Goal: Contribute content: Contribute content

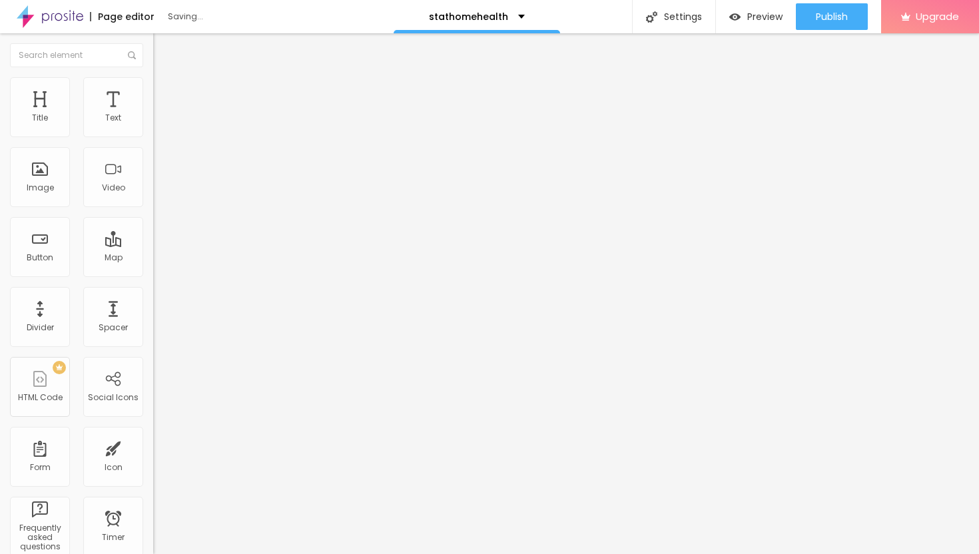
click at [153, 115] on span "Add image" at bounding box center [180, 108] width 55 height 11
click at [165, 89] on span "Style" at bounding box center [174, 86] width 19 height 11
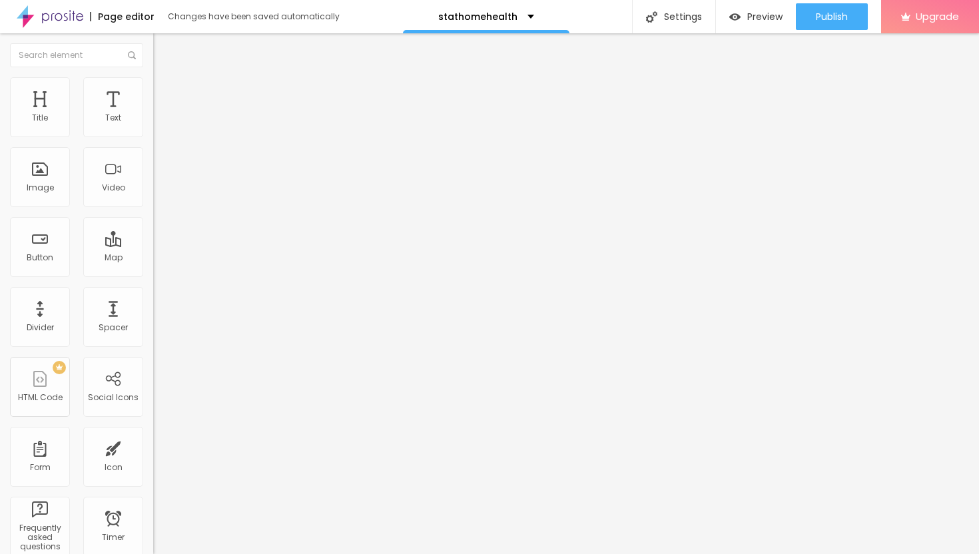
type input "35"
click at [153, 137] on input "range" at bounding box center [196, 131] width 86 height 11
type input "30"
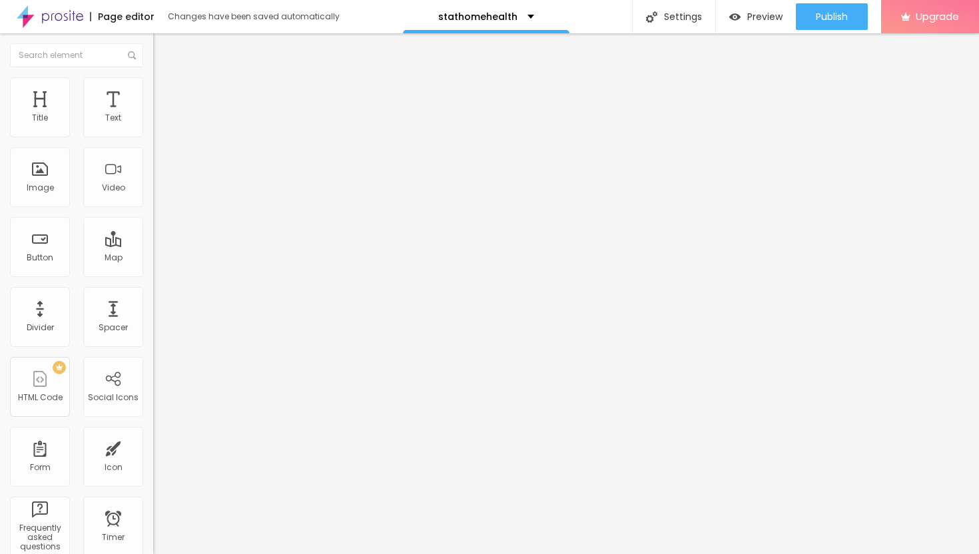
click at [153, 137] on input "range" at bounding box center [196, 131] width 86 height 11
type input "25"
click at [153, 137] on input "range" at bounding box center [196, 131] width 86 height 11
click at [153, 126] on span "Heading 2" at bounding box center [183, 117] width 60 height 17
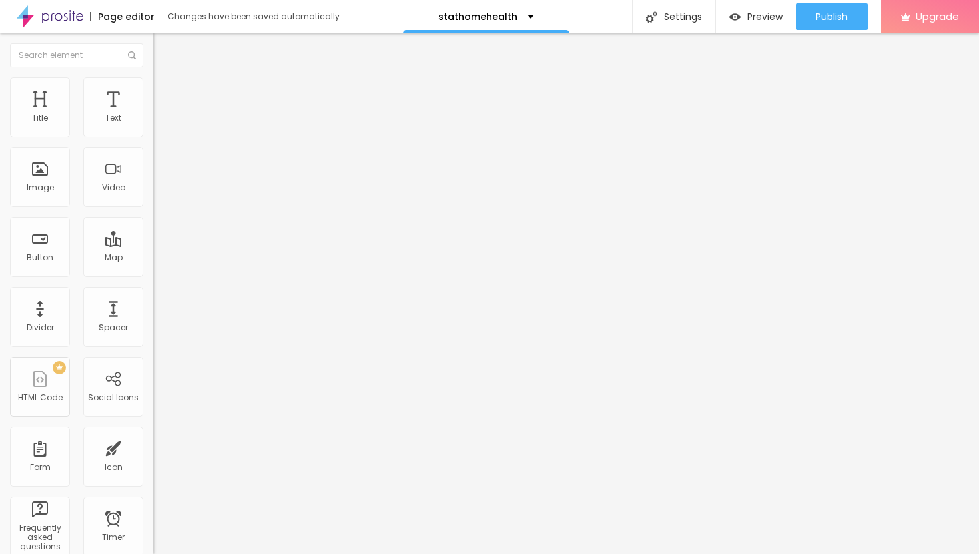
click at [153, 147] on span "Heading 4" at bounding box center [176, 140] width 47 height 13
click at [165, 90] on span "Advanced" at bounding box center [186, 86] width 43 height 11
type input "21"
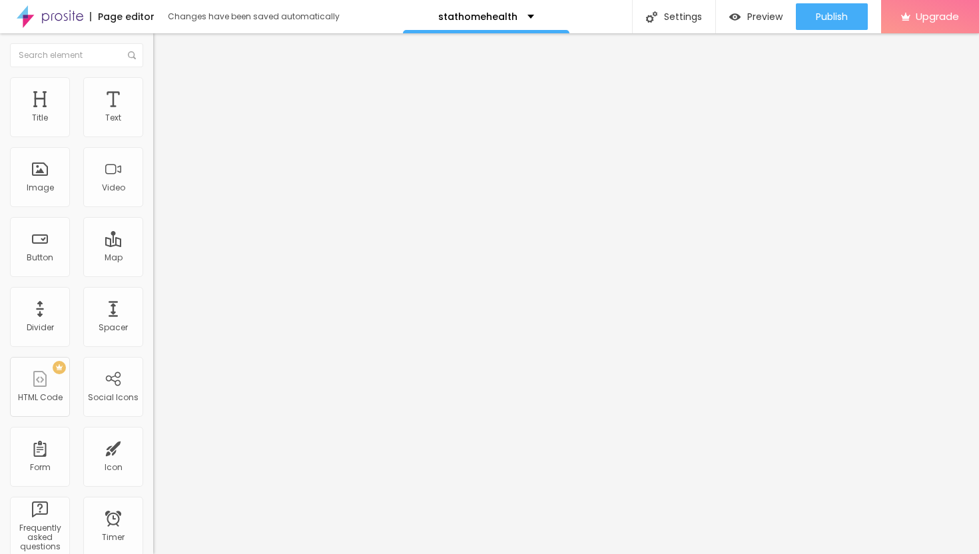
click at [153, 434] on input "range" at bounding box center [196, 439] width 86 height 11
type input "24"
click at [153, 245] on input "range" at bounding box center [196, 250] width 86 height 11
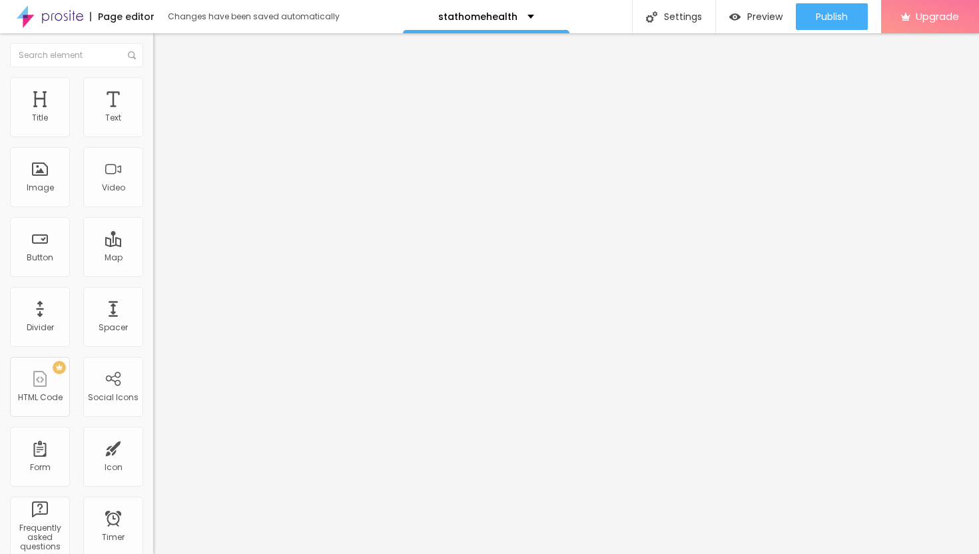
click at [153, 245] on input "range" at bounding box center [196, 250] width 86 height 11
click at [165, 79] on span "Style" at bounding box center [174, 72] width 19 height 11
click at [153, 115] on span "Heading 1" at bounding box center [185, 105] width 65 height 19
click at [153, 126] on span "Heading 2" at bounding box center [183, 117] width 60 height 17
click at [153, 89] on li "Advanced" at bounding box center [229, 83] width 153 height 13
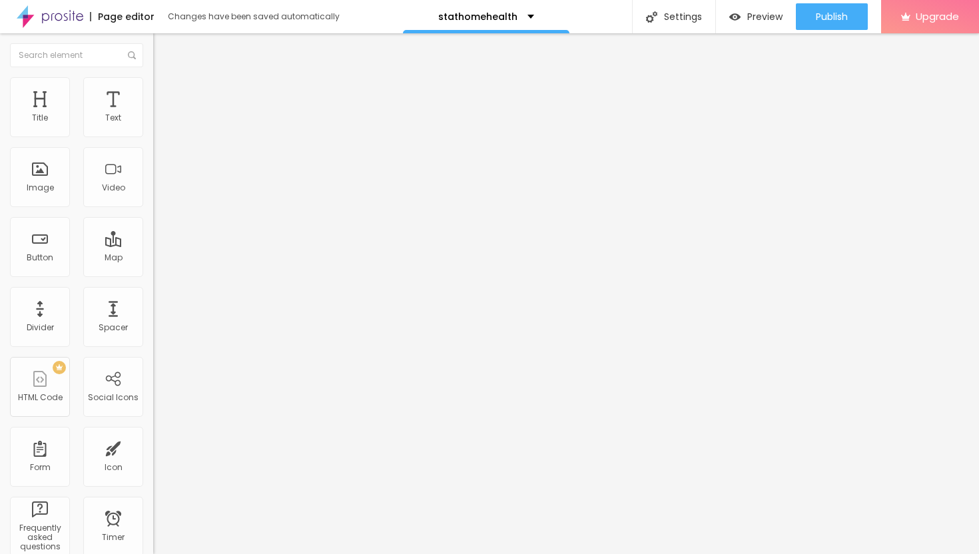
type input "25"
type input "26"
type input "28"
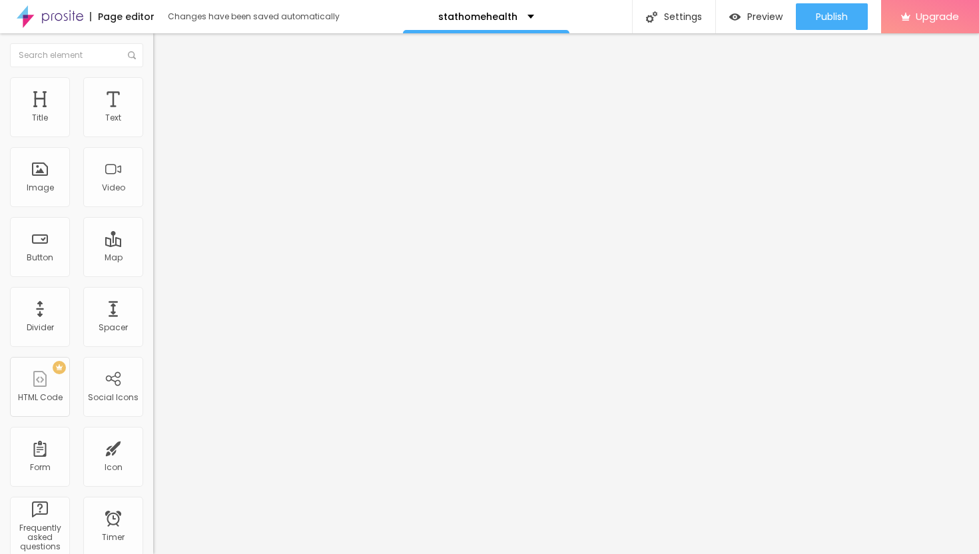
type input "28"
type input "31"
type input "35"
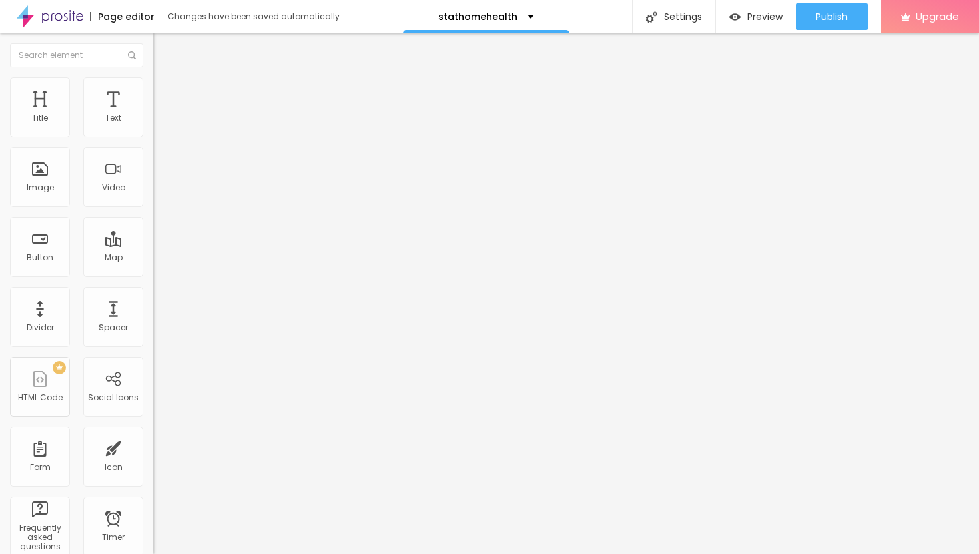
type input "38"
type input "42"
type input "45"
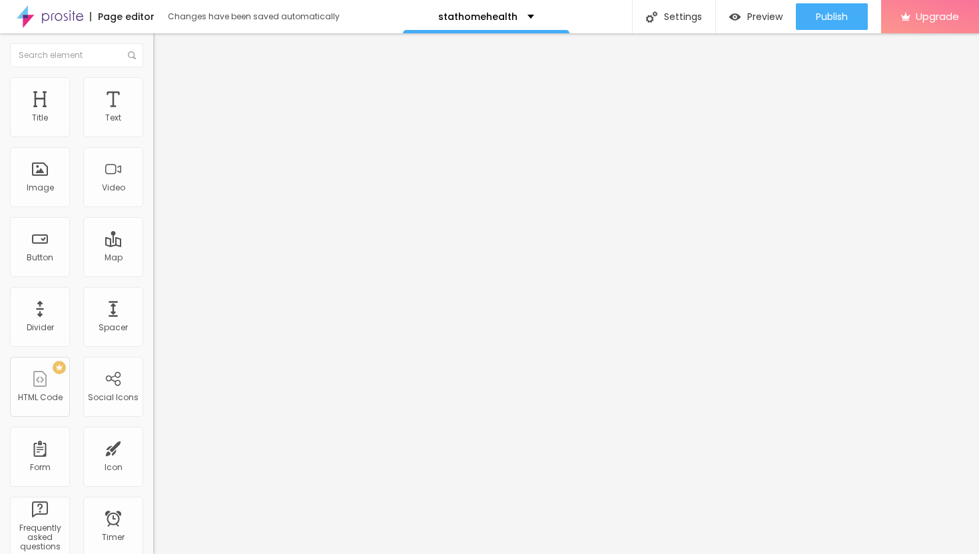
type input "45"
type input "48"
type input "51"
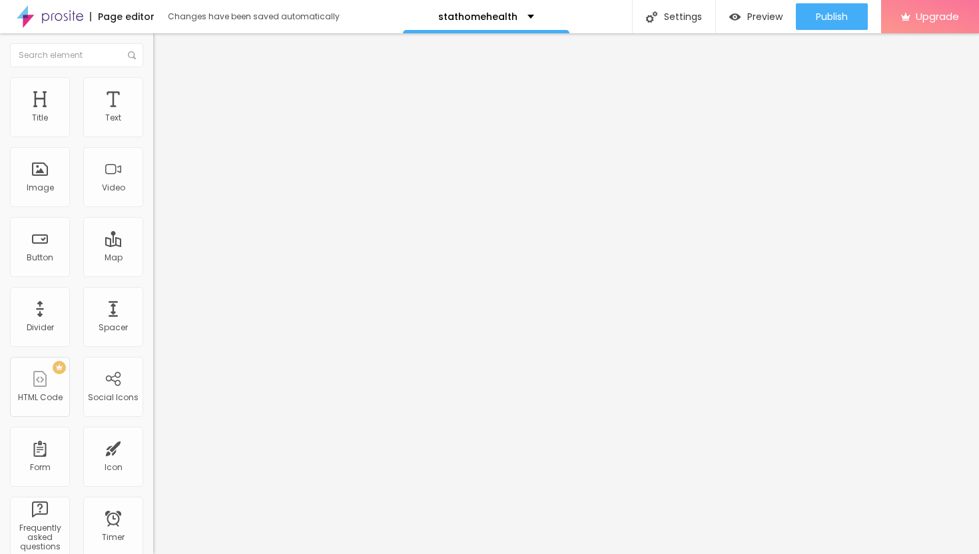
type input "53"
type input "55"
type input "56"
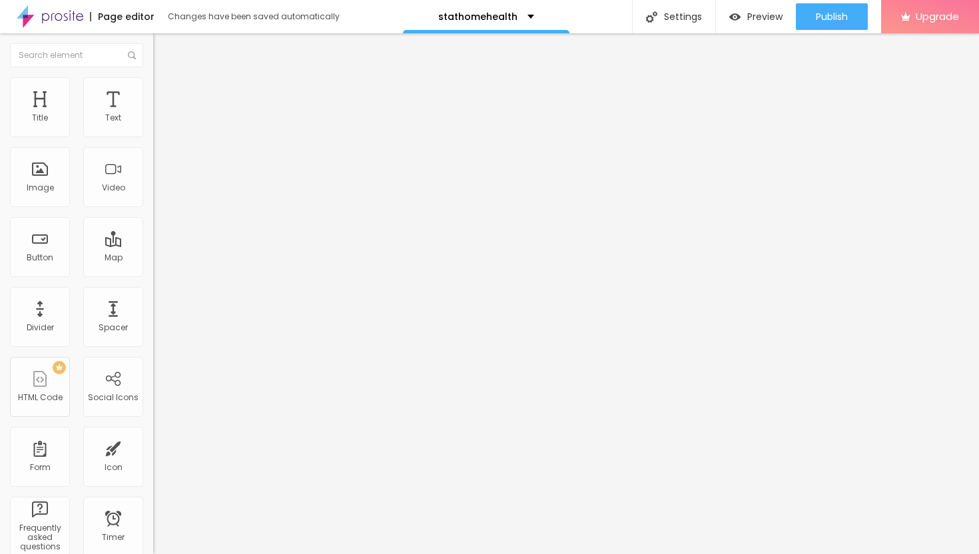
type input "56"
type input "57"
type input "58"
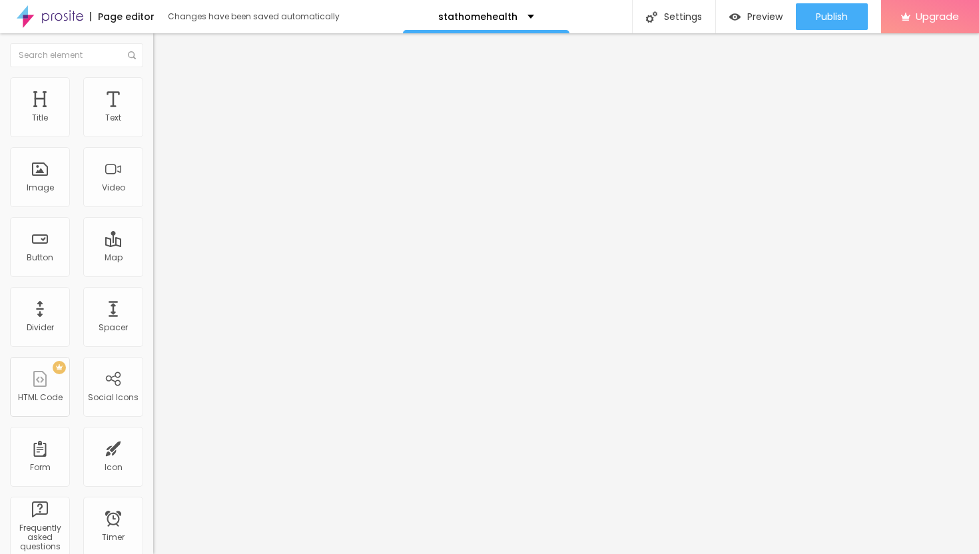
type input "59"
type input "61"
type input "62"
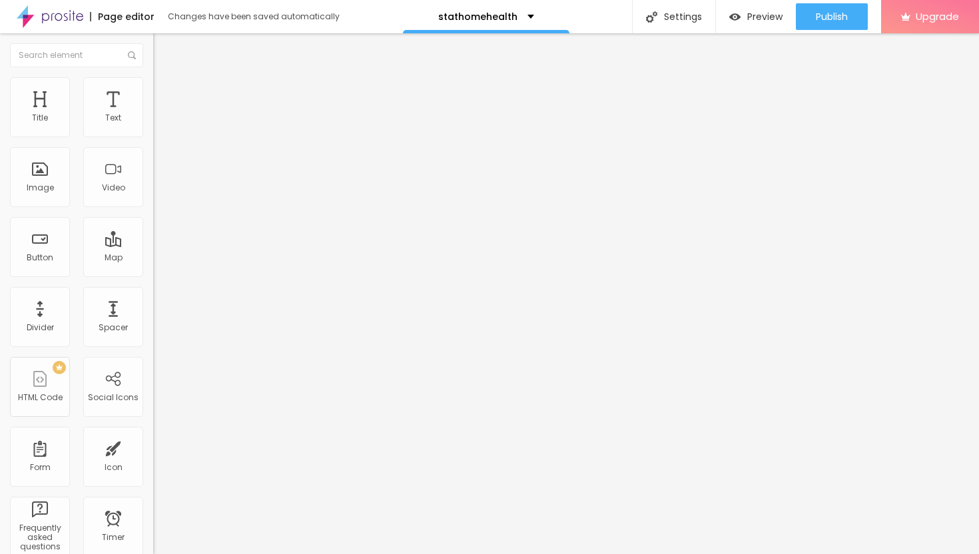
type input "62"
type input "63"
type input "64"
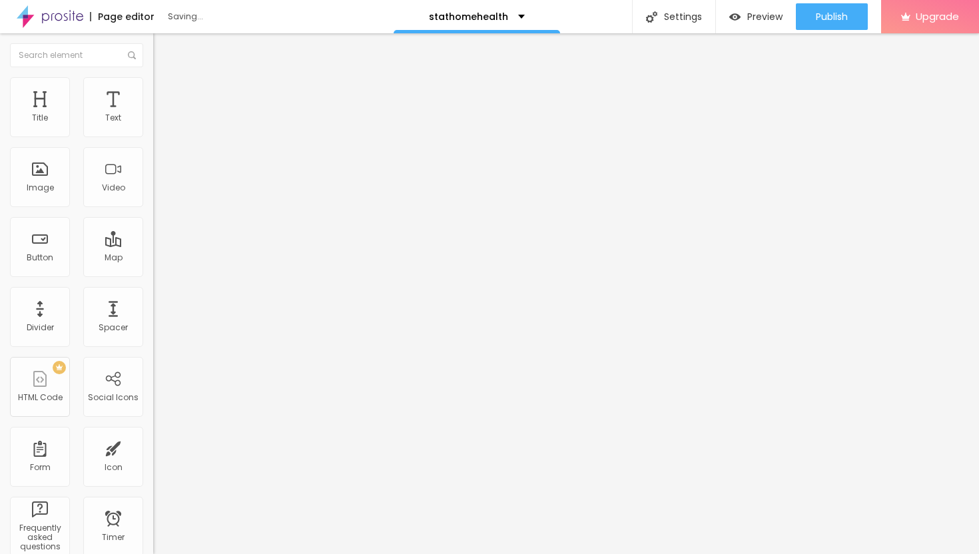
type input "65"
type input "66"
type input "67"
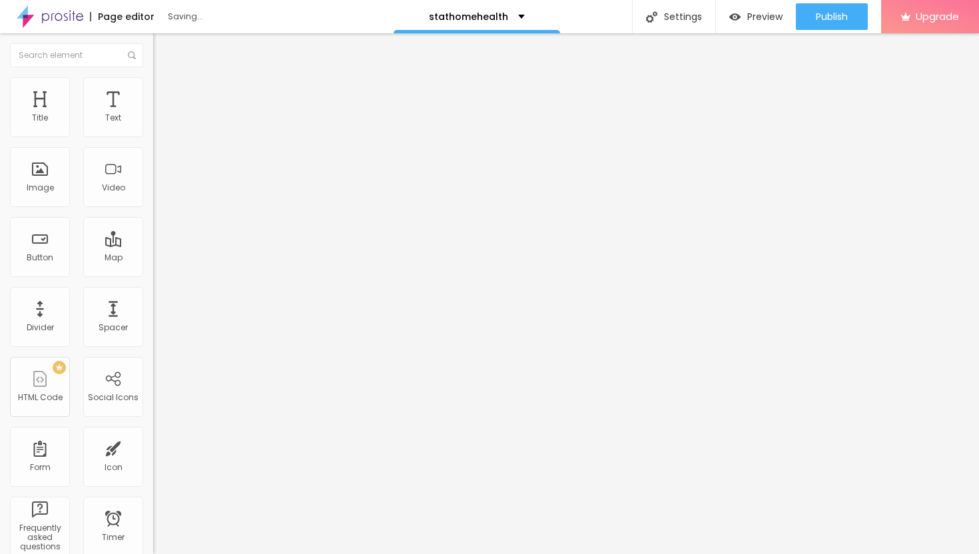
type input "67"
type input "68"
type input "69"
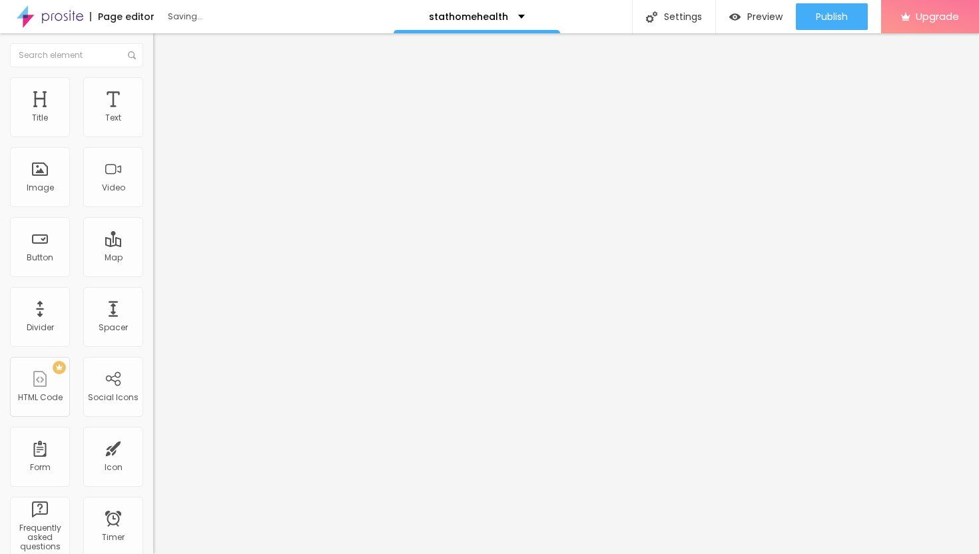
type input "70"
type input "72"
type input "75"
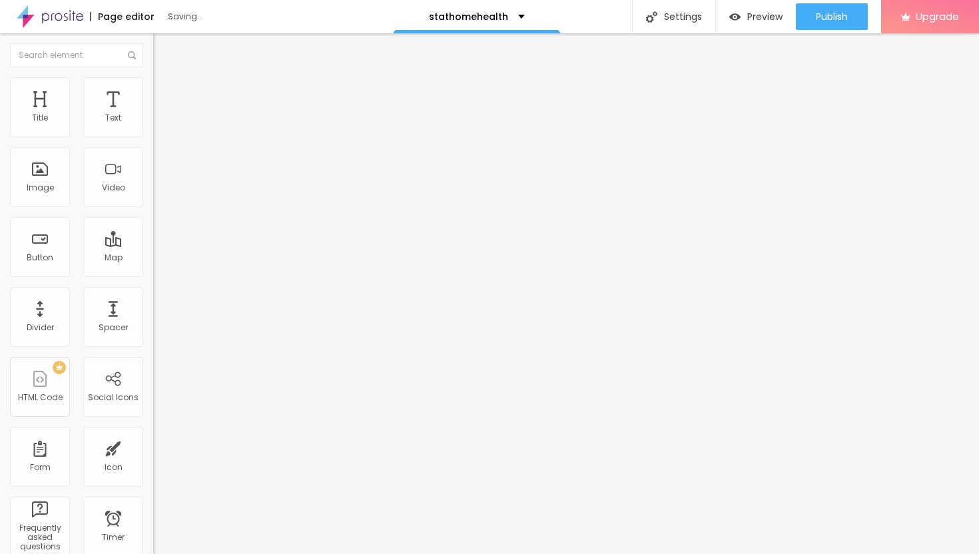
type input "75"
type input "77"
type input "80"
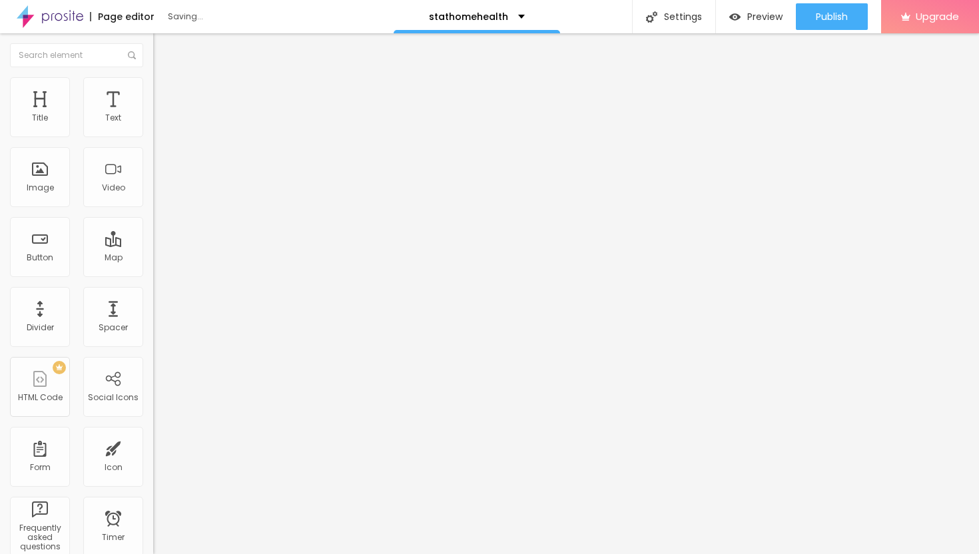
type input "82"
type input "85"
type input "87"
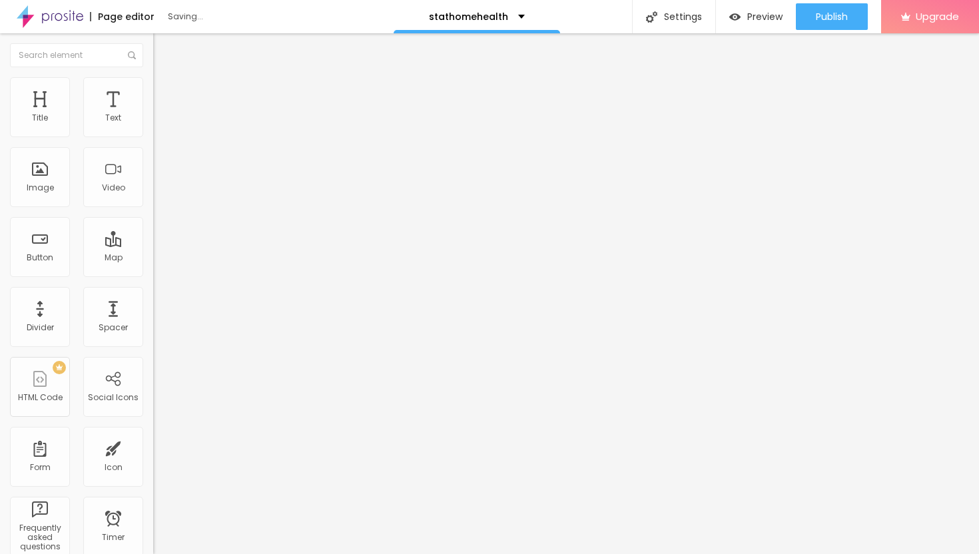
type input "87"
type input "88"
type input "89"
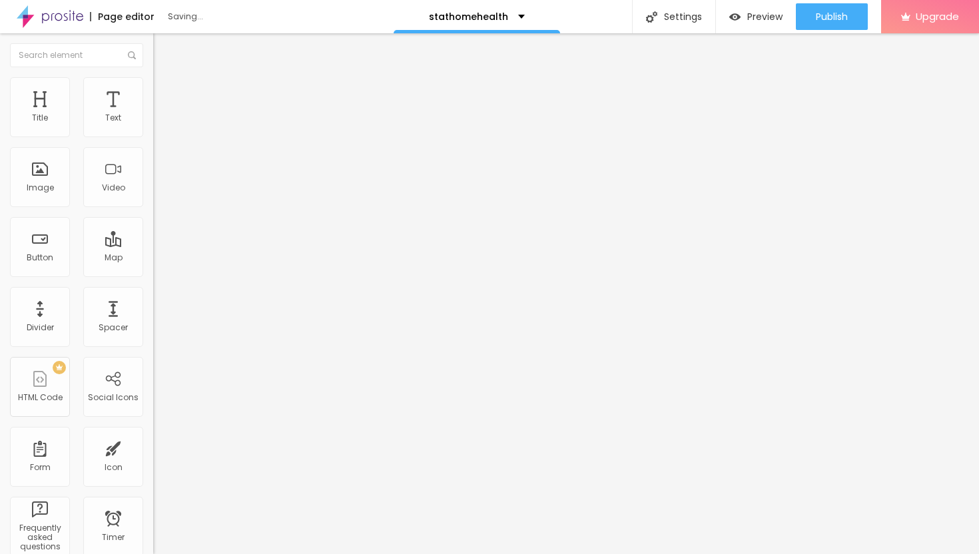
type input "90"
type input "91"
type input "92"
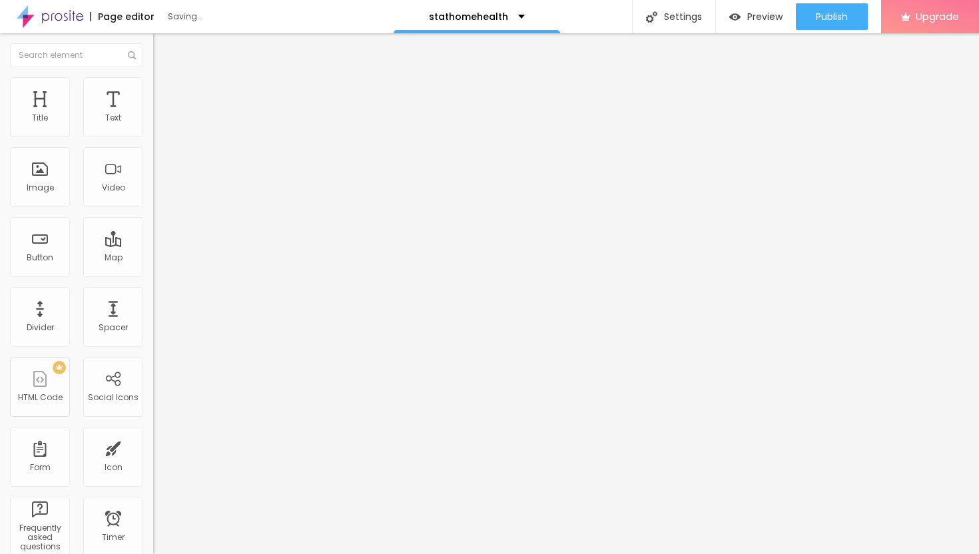
type input "92"
type input "93"
type input "94"
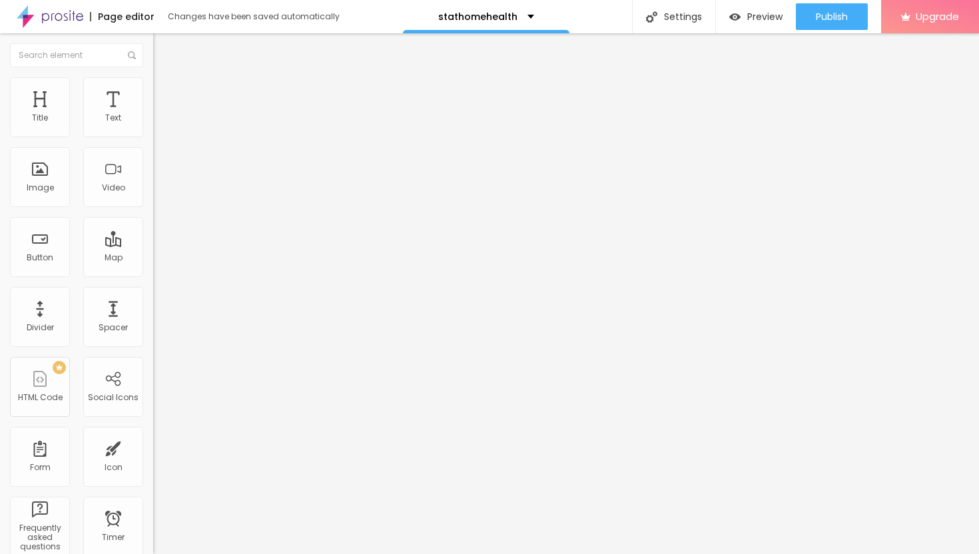
type input "95"
type input "96"
type input "95"
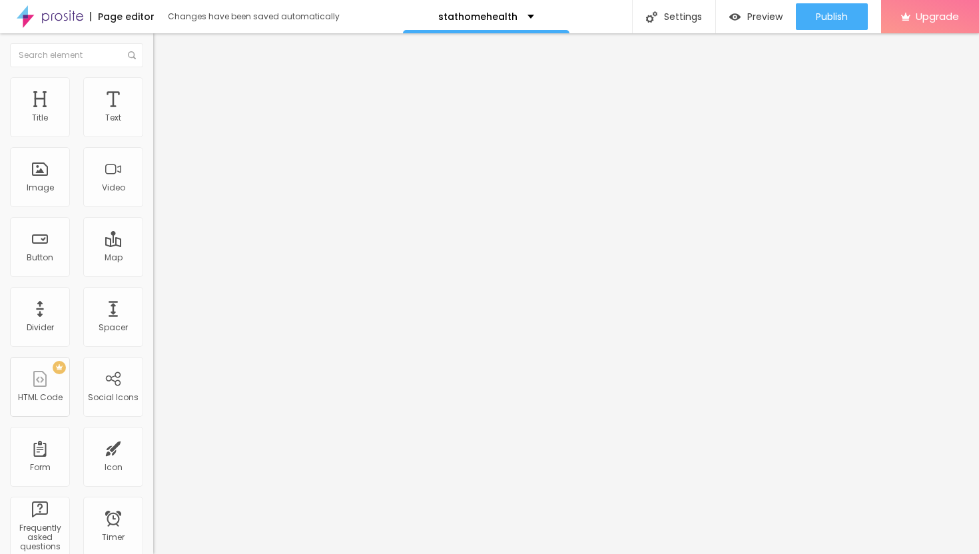
type input "95"
type input "94"
type input "93"
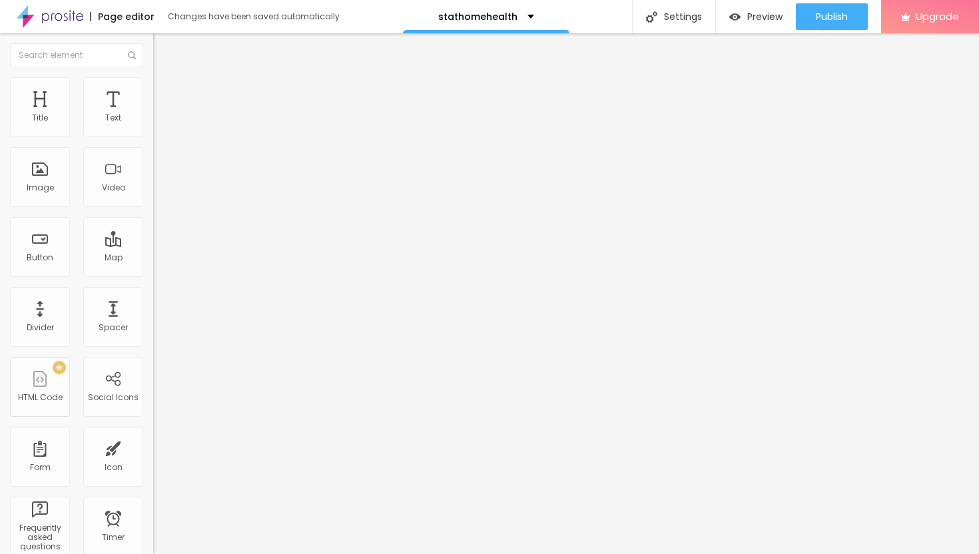
type input "92"
type input "91"
type input "90"
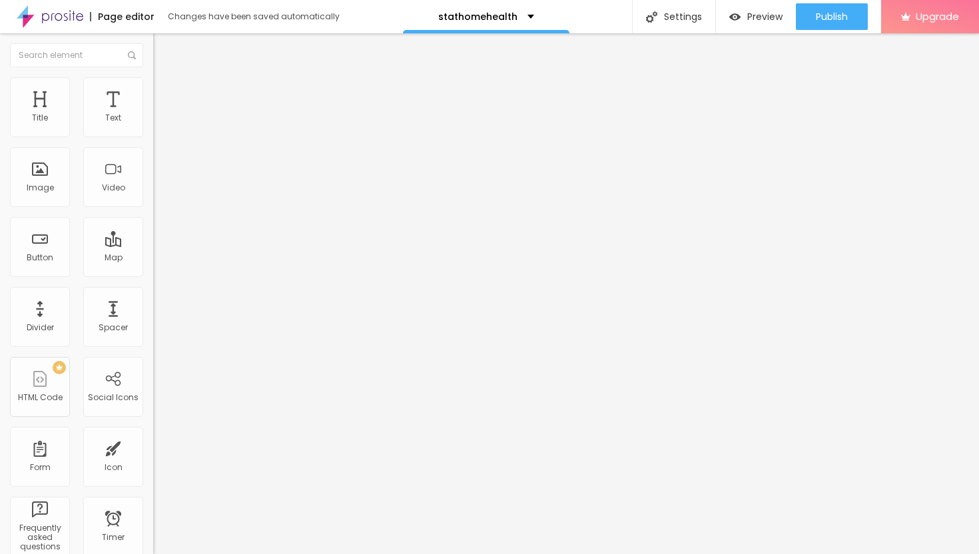
type input "90"
type input "89"
type input "88"
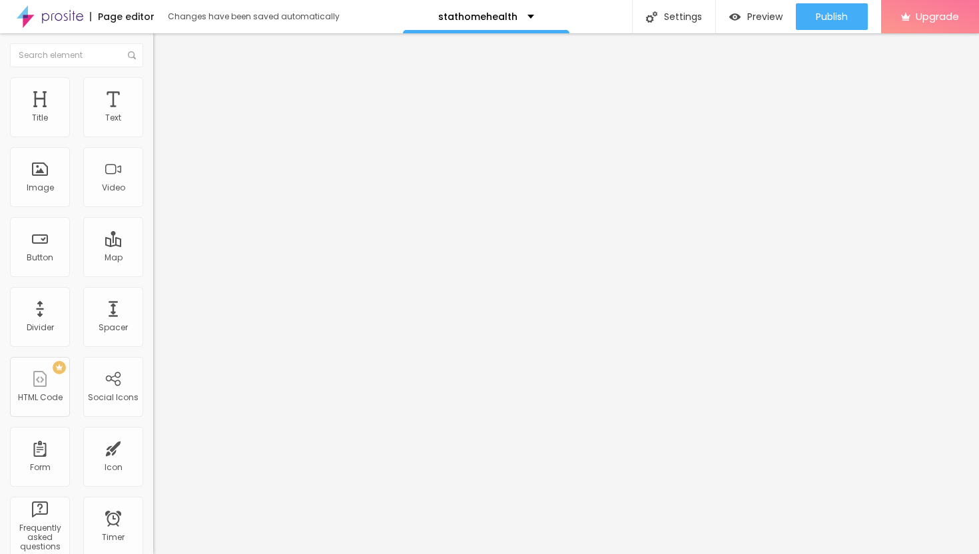
type input "87"
type input "86"
type input "85"
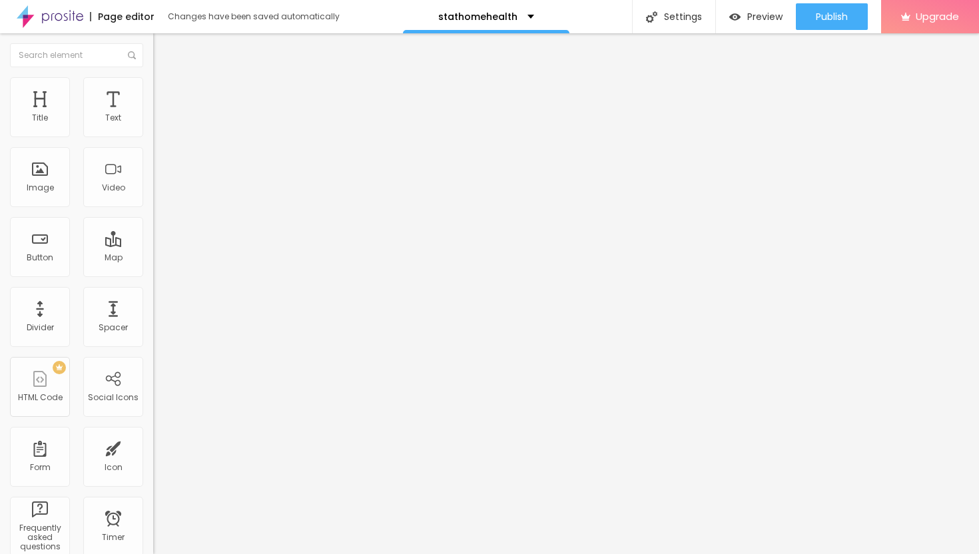
type input "85"
type input "84"
type input "83"
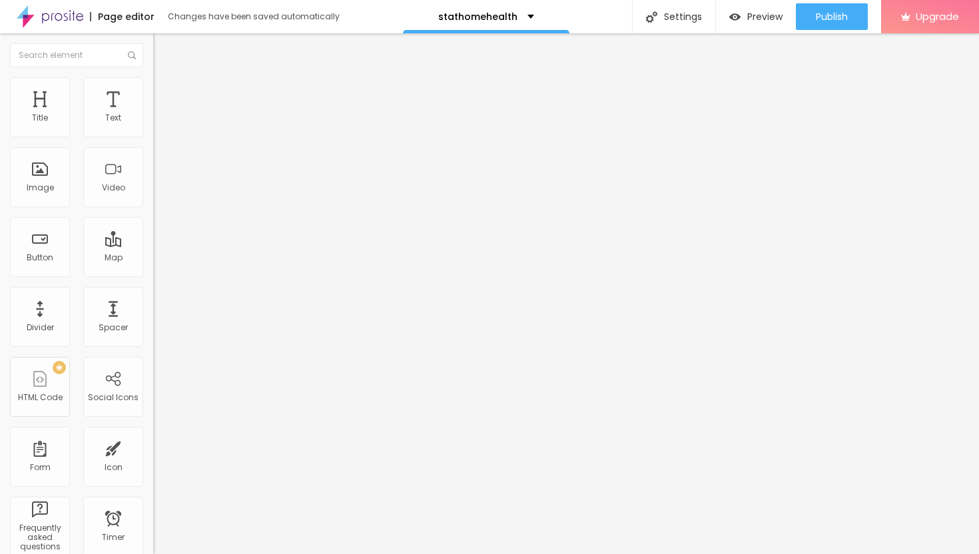
type input "82"
type input "80"
type input "79"
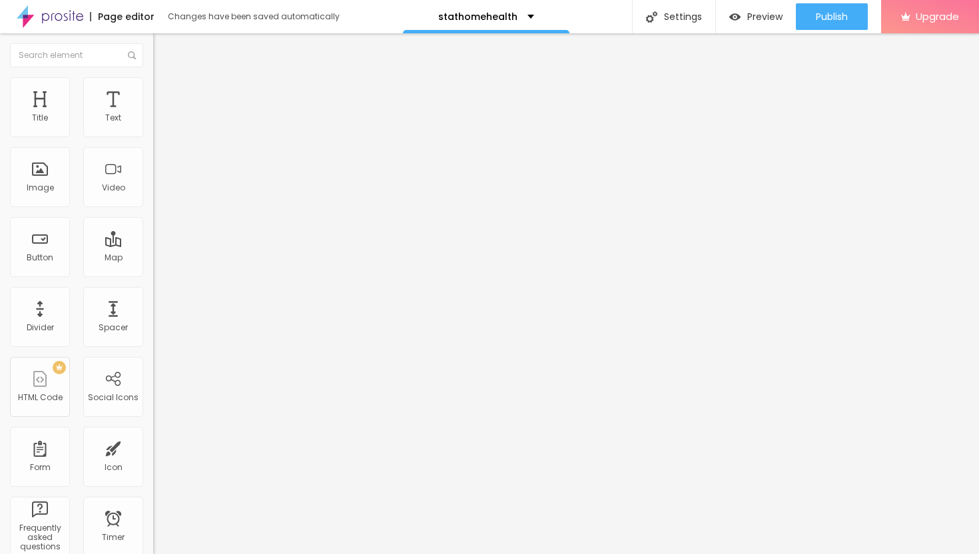
type input "79"
type input "78"
type input "77"
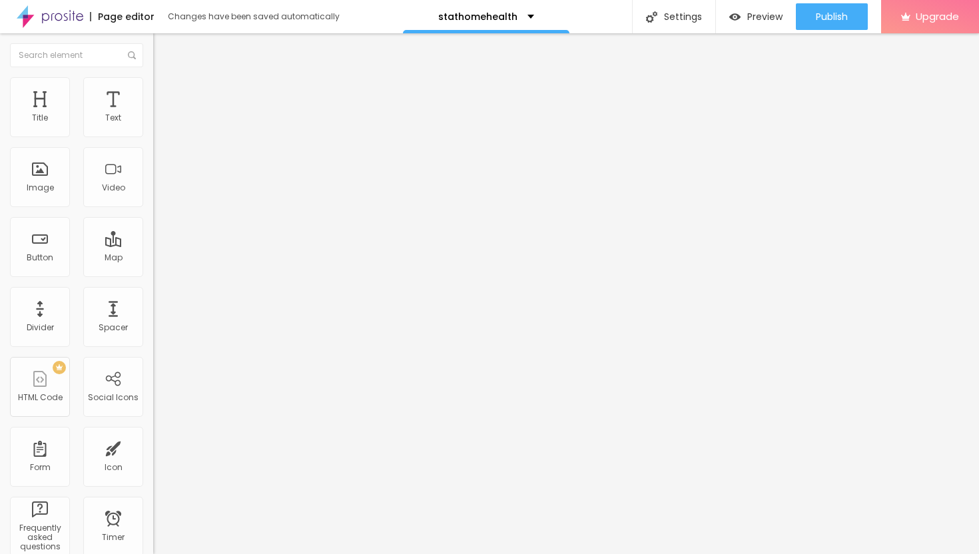
type input "76"
type input "75"
type input "74"
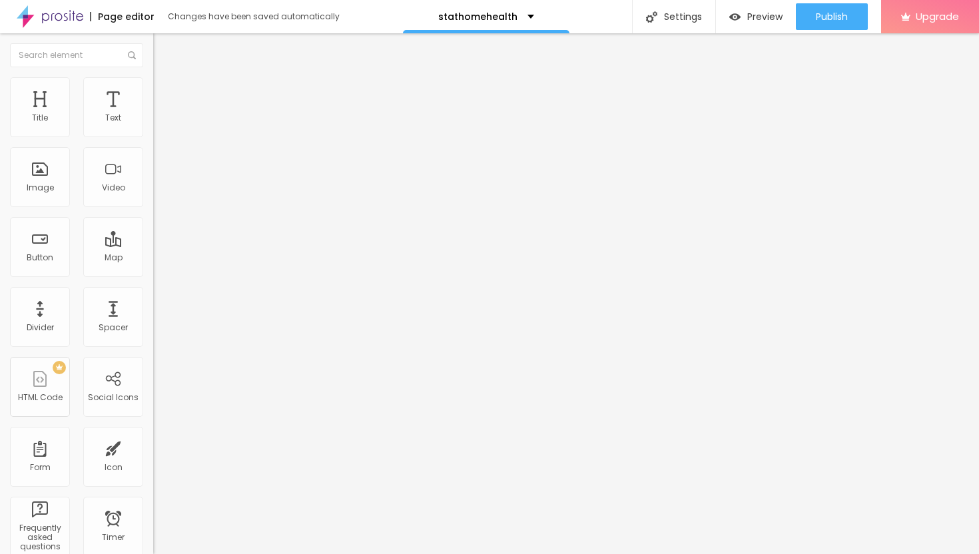
type input "74"
type input "73"
type input "72"
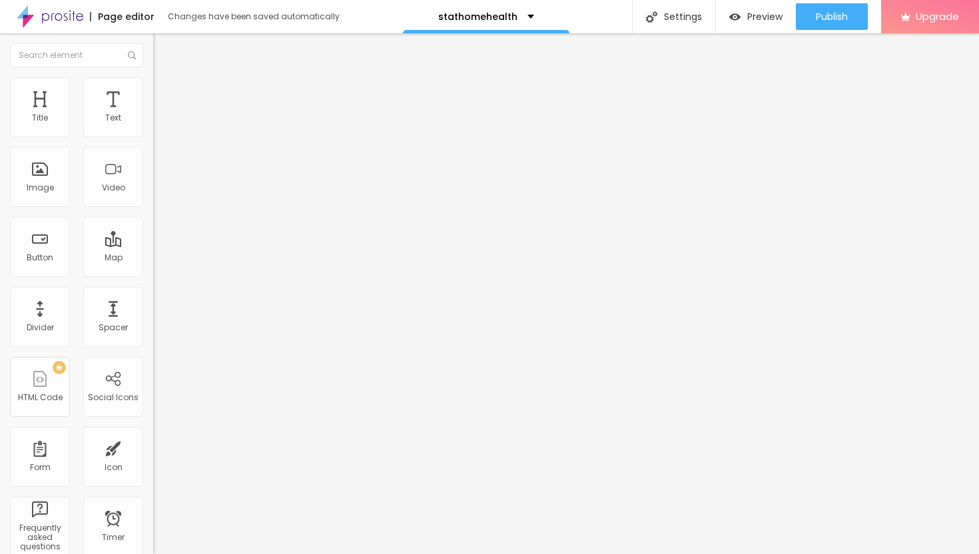
type input "71"
type input "70"
type input "69"
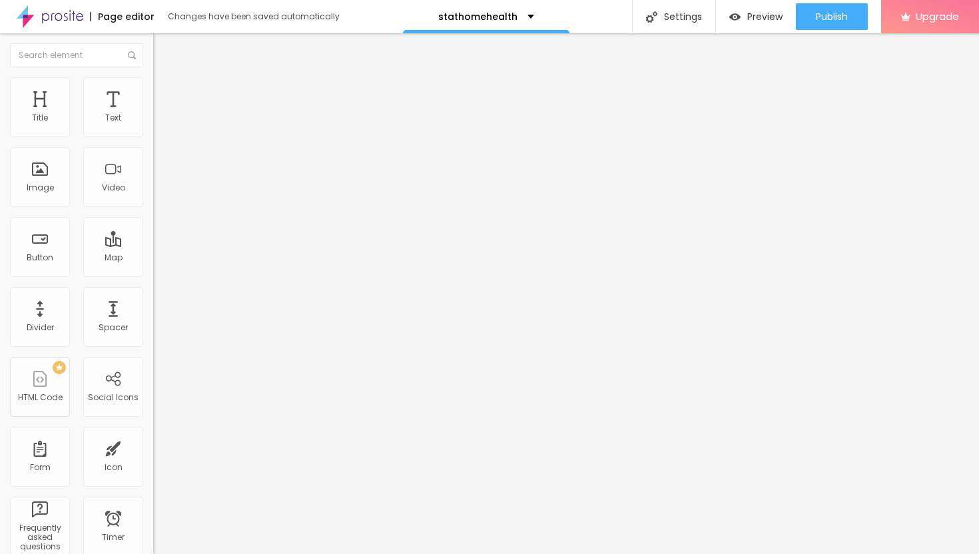
type input "69"
type input "68"
type input "66"
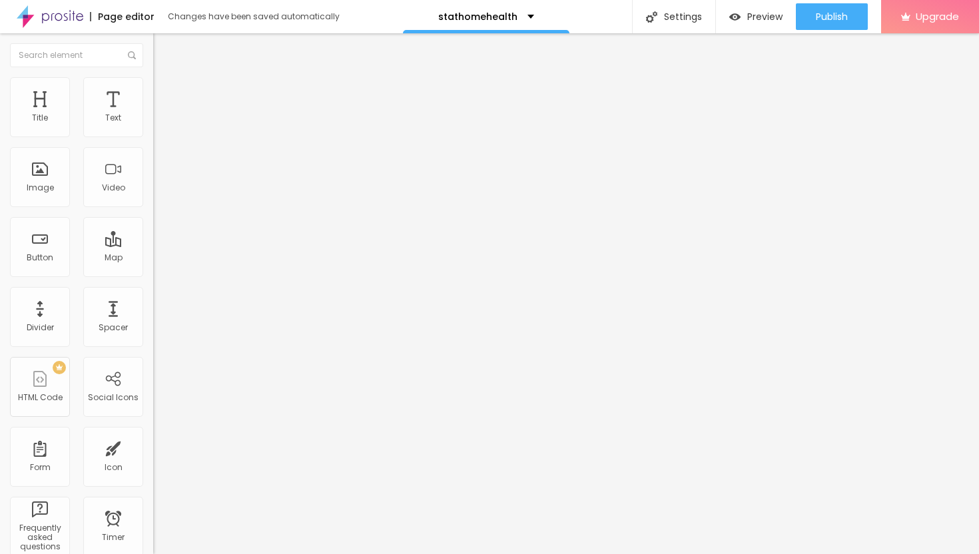
type input "65"
type input "64"
type input "62"
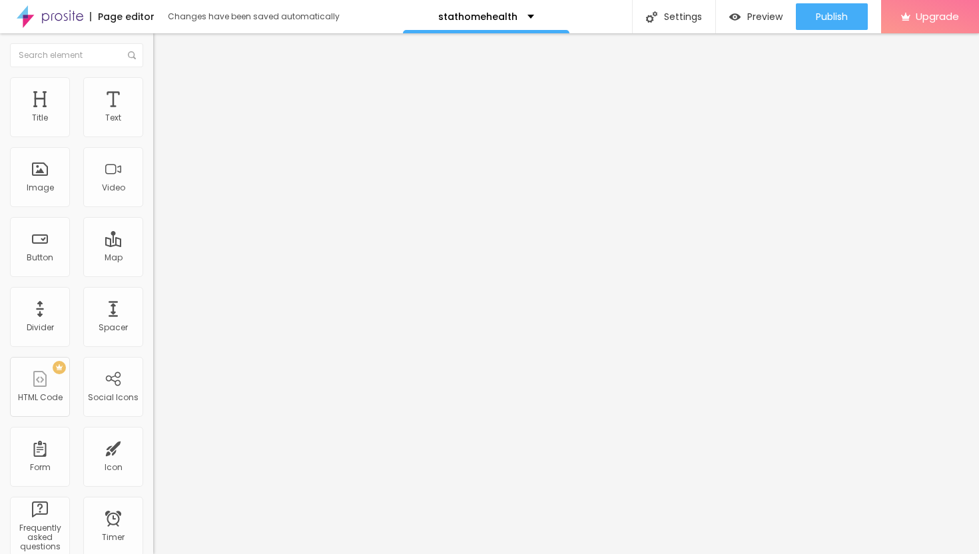
type input "62"
type input "61"
type input "59"
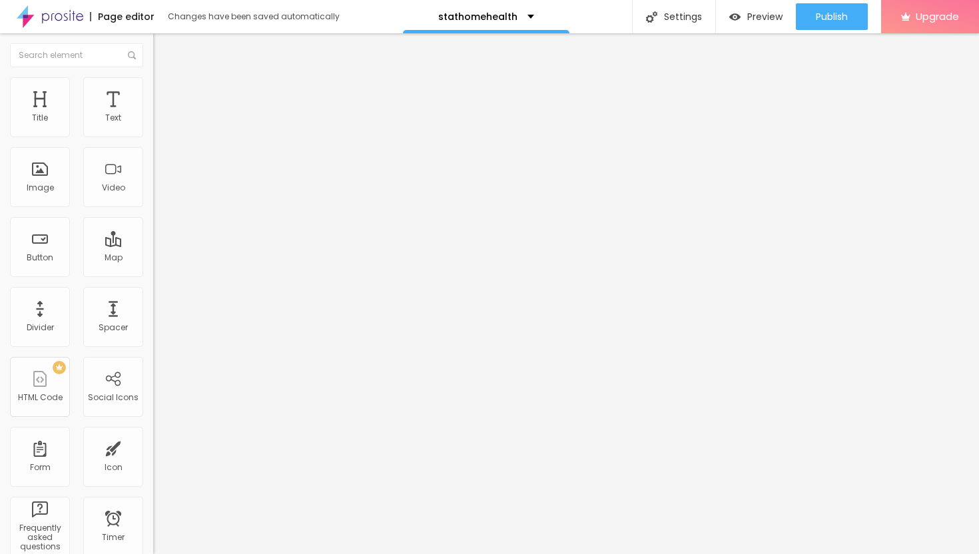
type input "58"
type input "56"
type input "55"
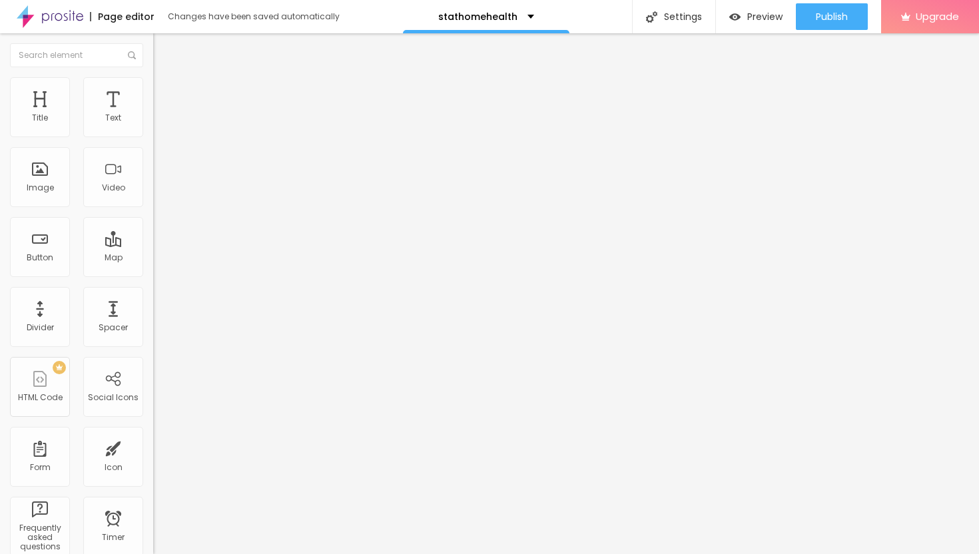
type input "55"
type input "54"
type input "53"
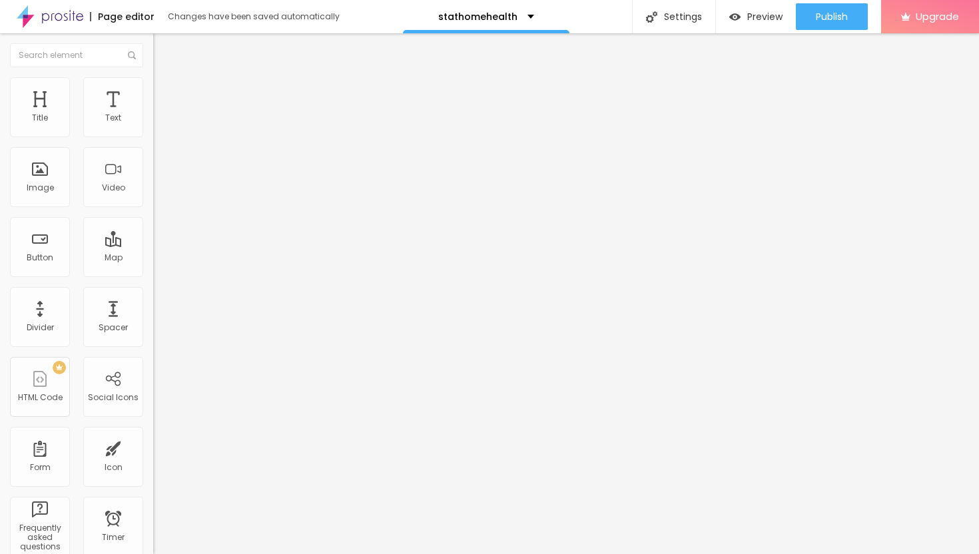
type input "52"
type input "51"
type input "50"
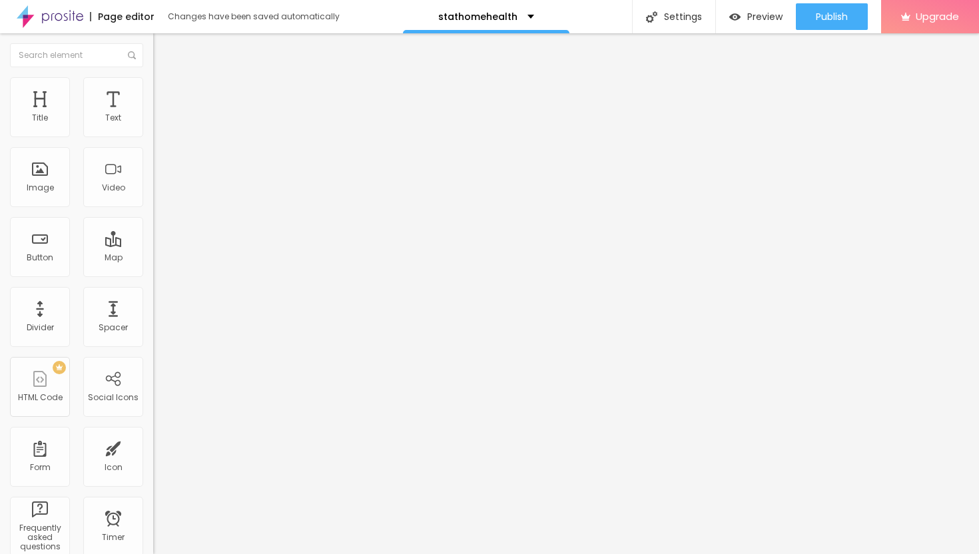
type input "50"
type input "49"
type input "50"
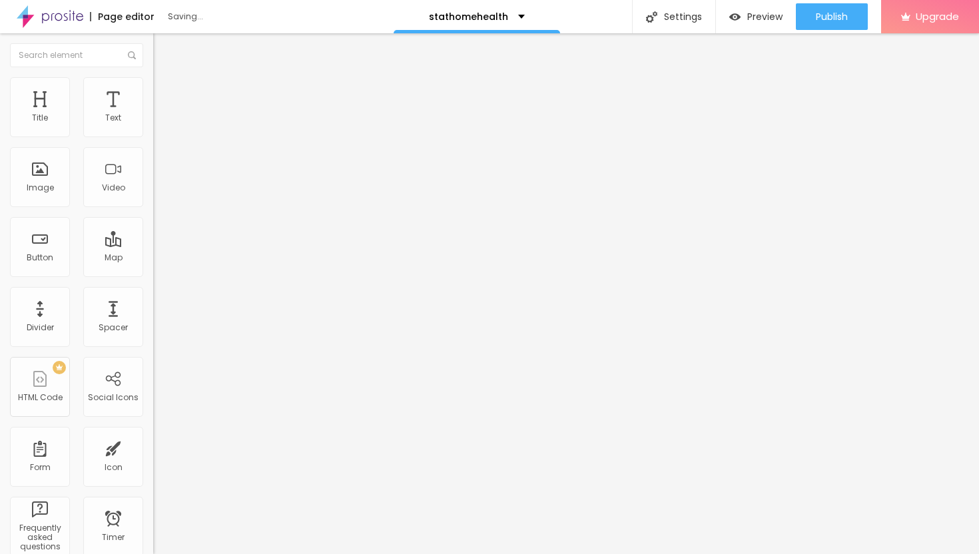
type input "50"
drag, startPoint x: 51, startPoint y: 129, endPoint x: 75, endPoint y: 141, distance: 26.5
click at [153, 139] on div "50 Top spacing" at bounding box center [229, 185] width 153 height 189
click at [112, 116] on div "Text" at bounding box center [113, 117] width 16 height 9
click at [165, 92] on span "Advanced" at bounding box center [186, 86] width 43 height 11
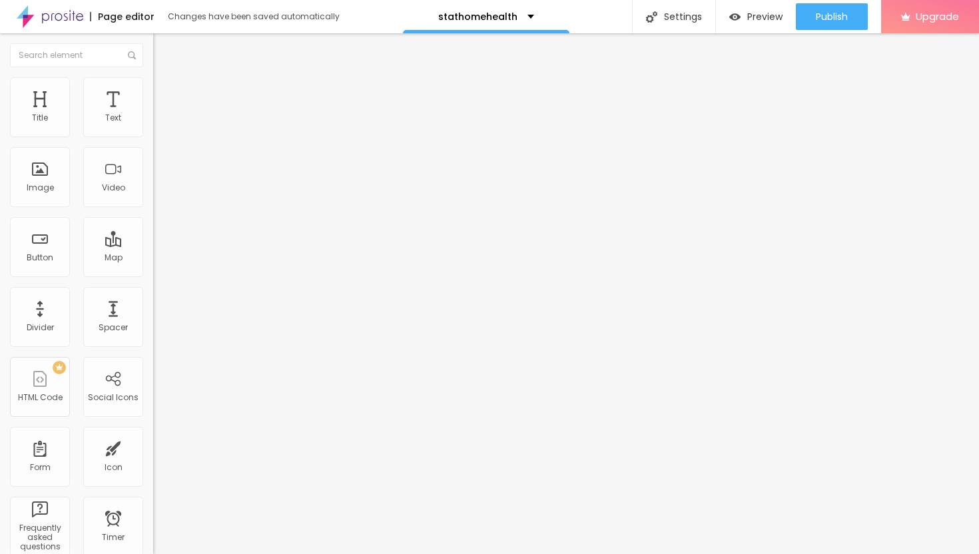
type input "8"
type input "9"
type input "10"
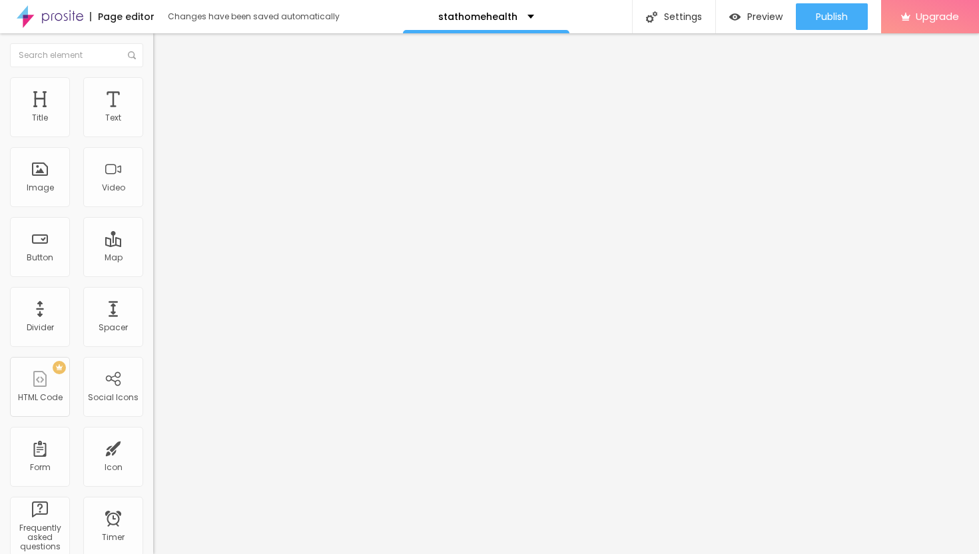
type input "10"
type input "12"
type input "15"
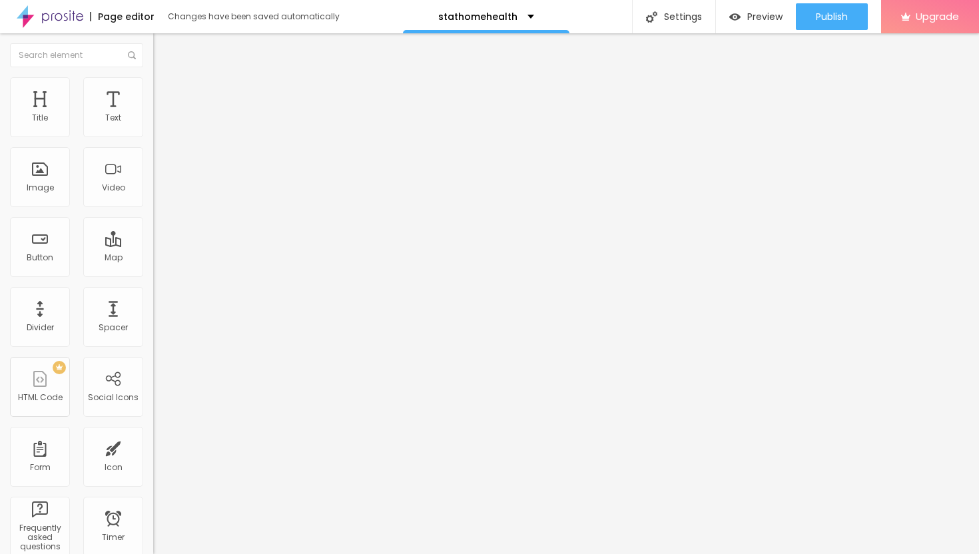
type input "19"
type input "22"
type input "25"
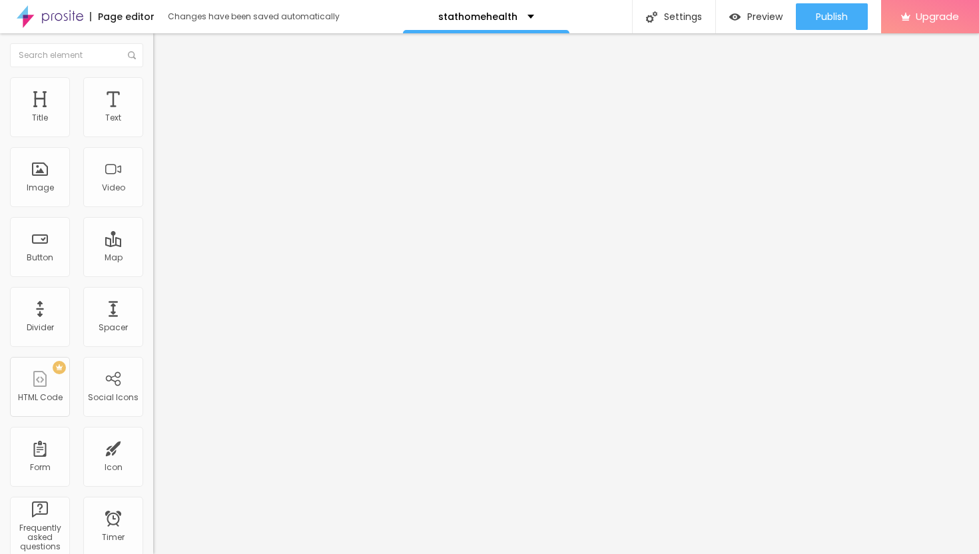
type input "25"
type input "28"
drag, startPoint x: 38, startPoint y: 131, endPoint x: 51, endPoint y: 144, distance: 18.4
click at [153, 245] on input "range" at bounding box center [196, 250] width 86 height 11
drag, startPoint x: 39, startPoint y: 157, endPoint x: 61, endPoint y: 165, distance: 23.2
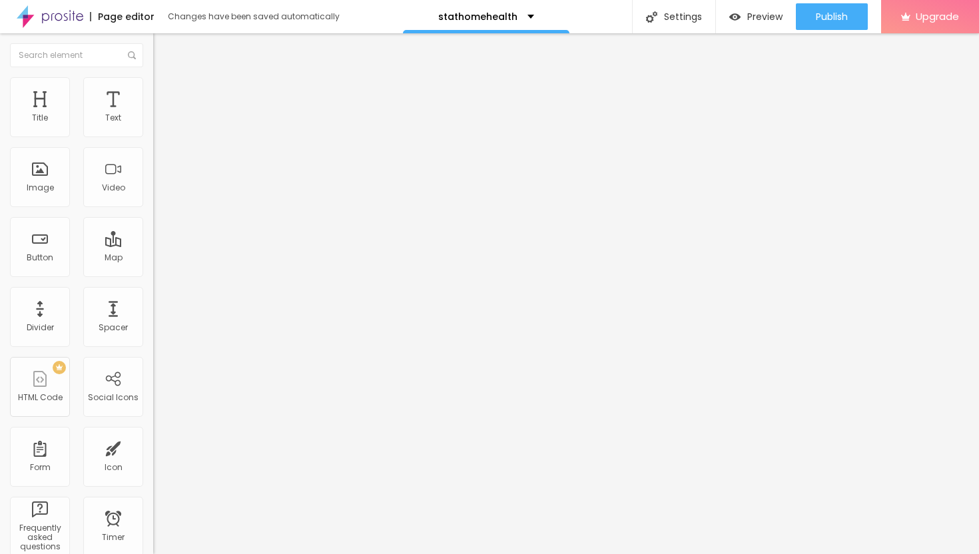
click at [153, 434] on input "range" at bounding box center [196, 439] width 86 height 11
click at [153, 115] on span "Heading 1" at bounding box center [185, 105] width 65 height 19
click at [153, 126] on span "Heading 2" at bounding box center [183, 117] width 60 height 17
click at [153, 115] on span "Heading 1" at bounding box center [185, 105] width 65 height 19
click at [153, 137] on span "Heading 3" at bounding box center [178, 128] width 51 height 15
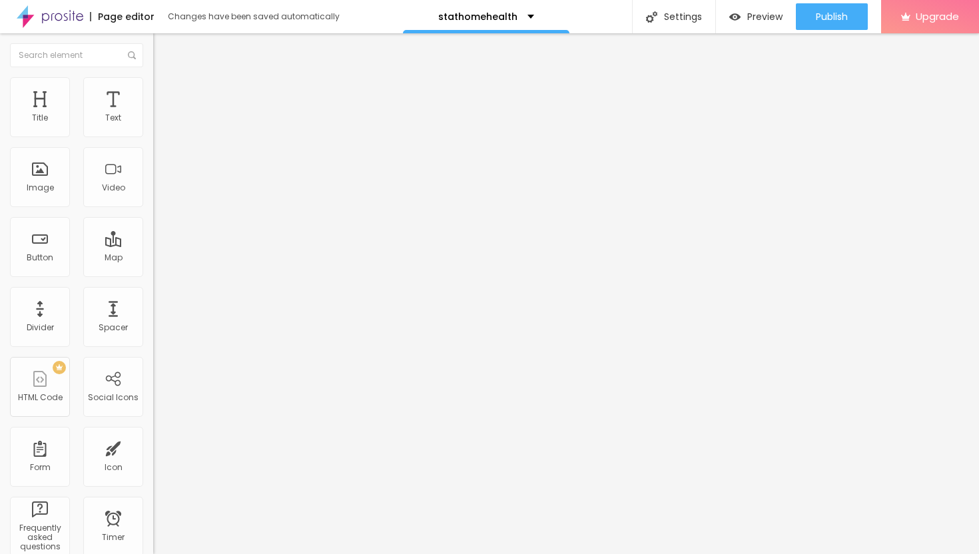
click at [153, 149] on span "Heading 4" at bounding box center [176, 141] width 47 height 13
click at [153, 165] on span "Heading 6" at bounding box center [171, 160] width 36 height 10
click at [153, 137] on span "Heading 3" at bounding box center [178, 128] width 51 height 15
click at [153, 115] on span "Heading 1" at bounding box center [185, 105] width 65 height 19
click at [165, 92] on span "Style" at bounding box center [174, 86] width 19 height 11
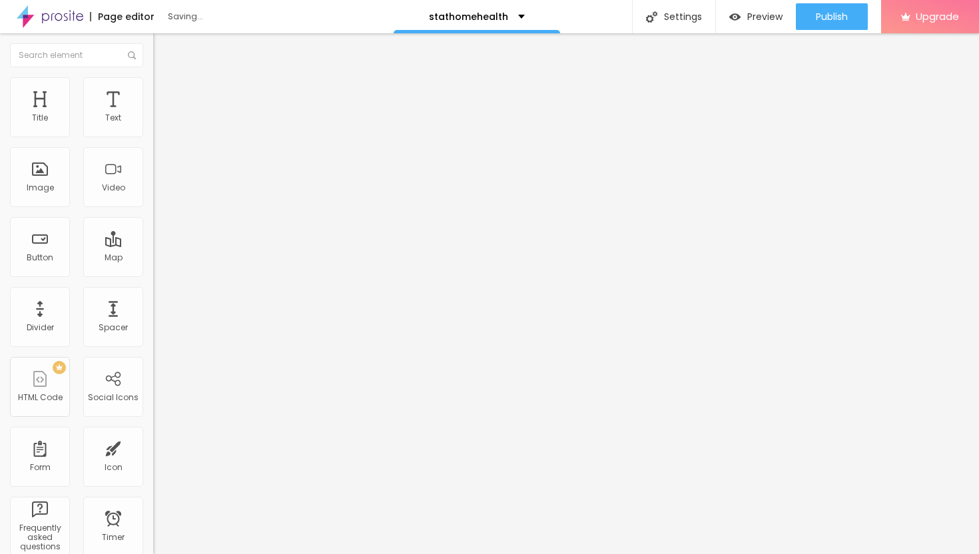
drag, startPoint x: 35, startPoint y: 140, endPoint x: 27, endPoint y: 139, distance: 8.0
click at [153, 137] on input "range" at bounding box center [196, 131] width 86 height 11
click at [163, 49] on div "Edit Title" at bounding box center [193, 48] width 60 height 11
click at [34, 248] on div "Button" at bounding box center [40, 247] width 60 height 60
drag, startPoint x: 88, startPoint y: 150, endPoint x: 3, endPoint y: 151, distance: 85.3
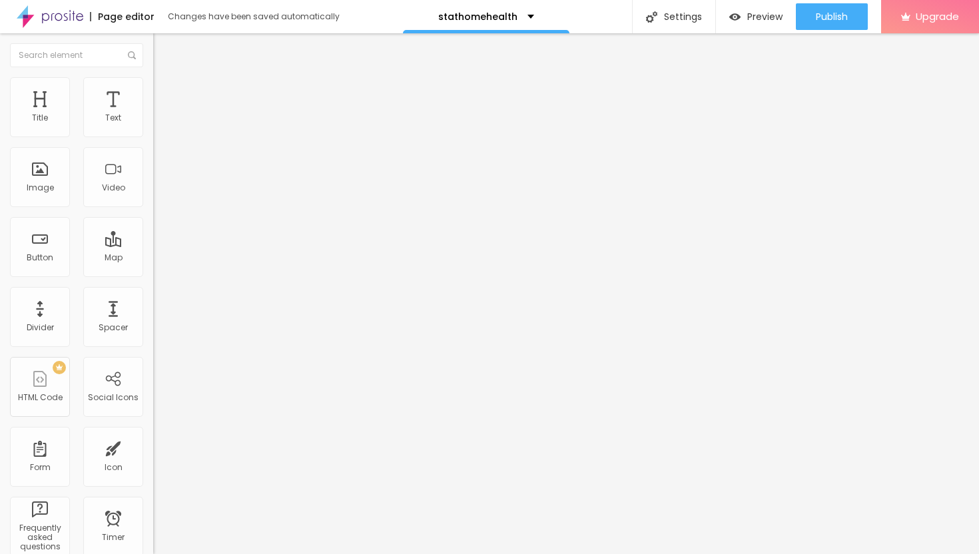
click at [153, 151] on div "Text Click me Align Size Default Small Default Big Link URL https:// Open in ne…" at bounding box center [229, 201] width 153 height 194
click at [153, 125] on input "text" at bounding box center [233, 118] width 160 height 13
paste input "→ VIEW DOCUMENT HERE"
click at [153, 274] on input "https://" at bounding box center [233, 267] width 160 height 13
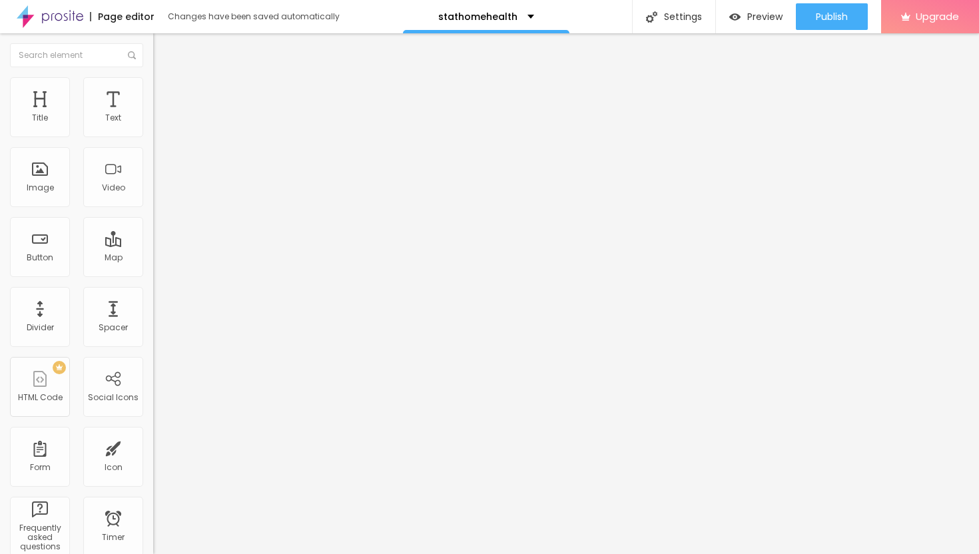
paste input "[URL][DOMAIN_NAME]"
click at [153, 291] on div at bounding box center [229, 291] width 153 height 0
click at [834, 15] on span "Publish" at bounding box center [832, 16] width 32 height 11
click at [153, 89] on li "Style" at bounding box center [229, 83] width 153 height 13
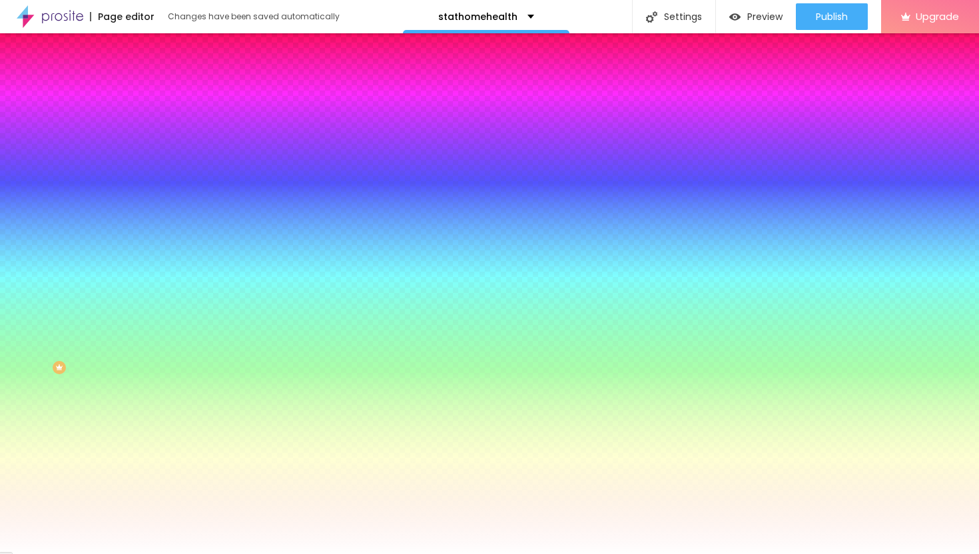
click at [165, 94] on span "Advanced" at bounding box center [186, 99] width 43 height 11
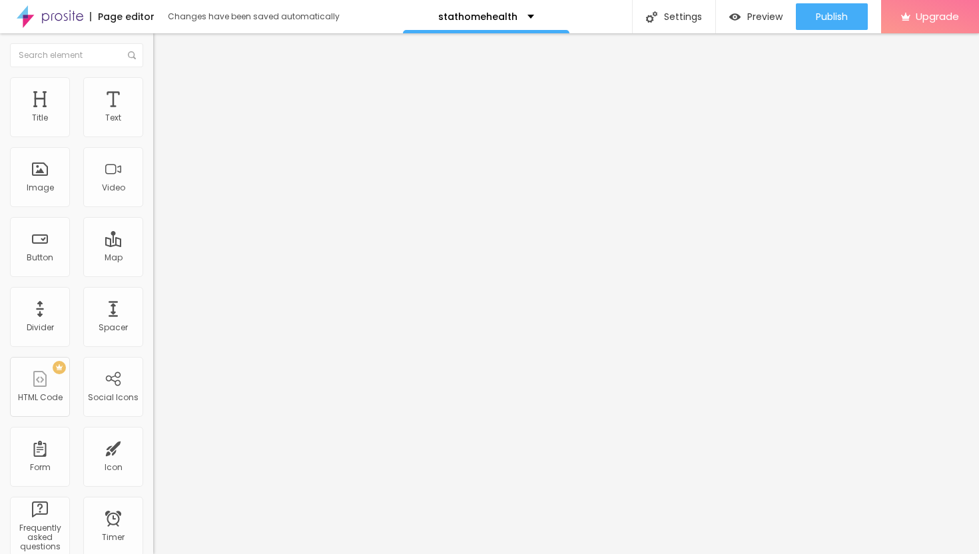
click at [153, 258] on input "range" at bounding box center [196, 263] width 86 height 11
click at [153, 447] on input "range" at bounding box center [196, 452] width 86 height 11
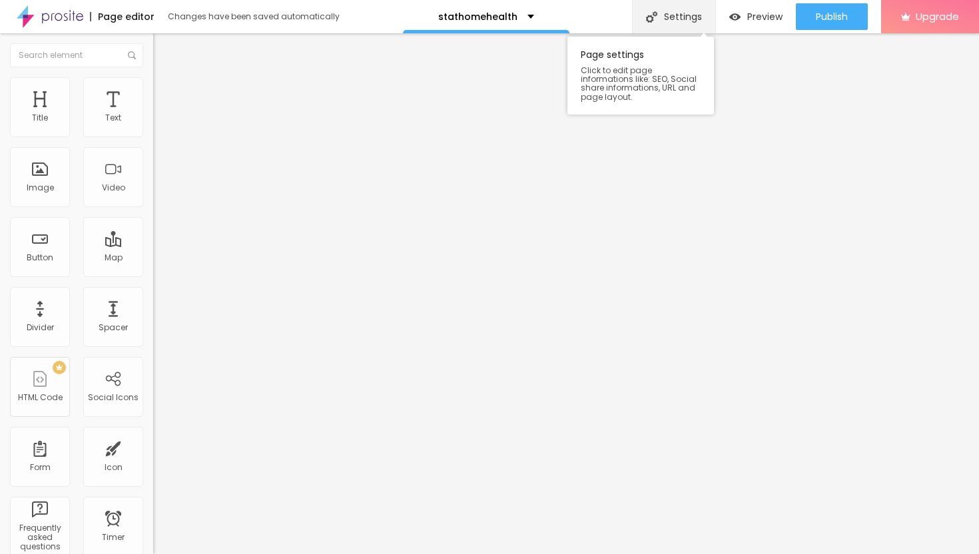
click at [682, 19] on div "Settings" at bounding box center [673, 16] width 83 height 33
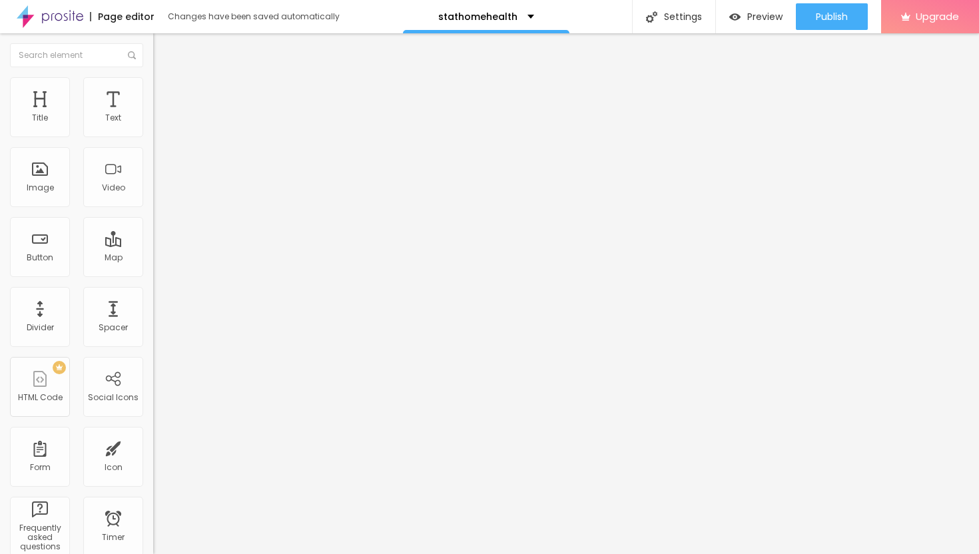
click at [163, 49] on img "button" at bounding box center [168, 48] width 11 height 11
click at [165, 91] on span "Advanced" at bounding box center [186, 86] width 43 height 11
drag, startPoint x: 77, startPoint y: 130, endPoint x: 163, endPoint y: 141, distance: 86.7
click at [163, 245] on input "range" at bounding box center [196, 250] width 86 height 11
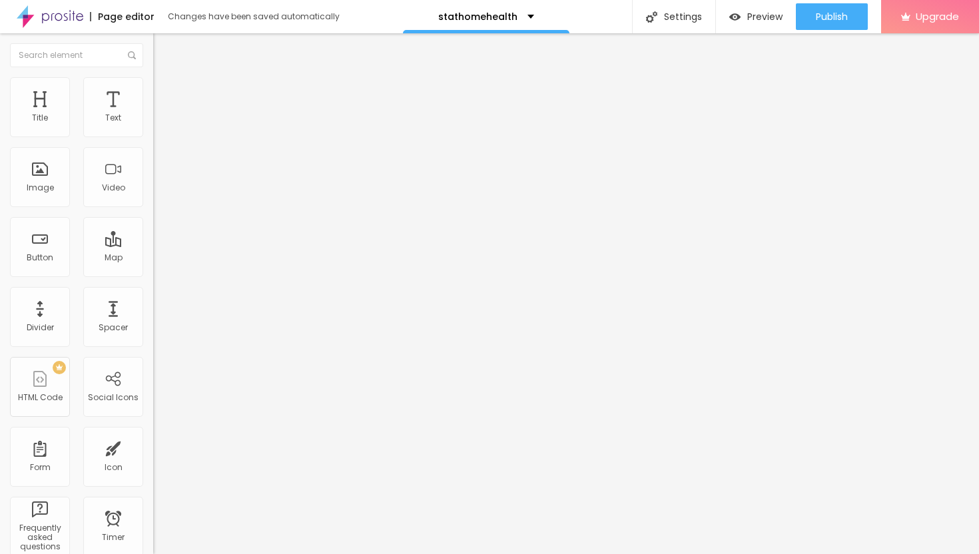
drag, startPoint x: 51, startPoint y: 156, endPoint x: 57, endPoint y: 151, distance: 7.6
click at [153, 434] on input "range" at bounding box center [196, 439] width 86 height 11
click at [165, 91] on span "Advanced" at bounding box center [186, 86] width 43 height 11
click at [153, 245] on input "range" at bounding box center [196, 250] width 86 height 11
click at [165, 79] on span "Style" at bounding box center [174, 72] width 19 height 11
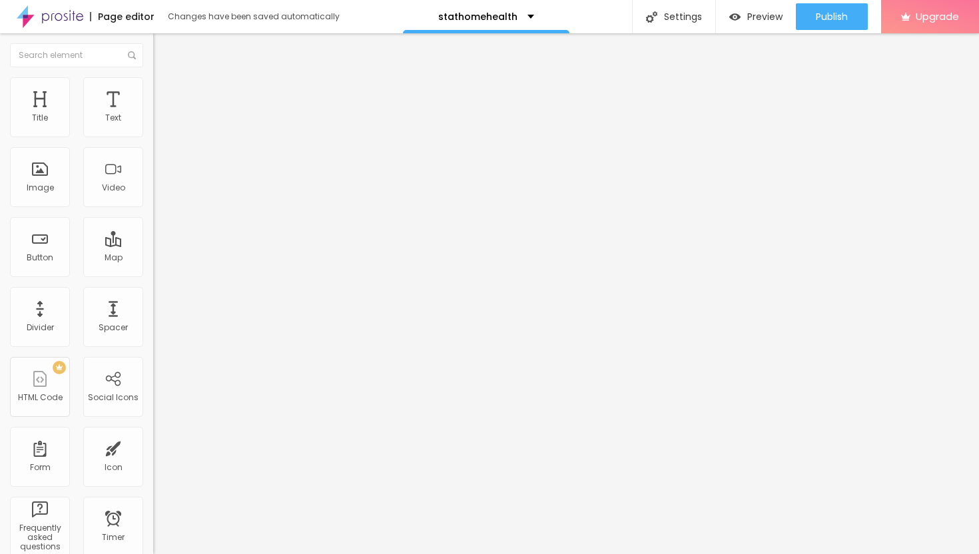
click at [153, 126] on span "Heading 2" at bounding box center [183, 117] width 60 height 17
click at [153, 115] on span "Heading 1" at bounding box center [185, 105] width 65 height 19
click at [153, 126] on span "Heading 2" at bounding box center [183, 117] width 60 height 17
click at [812, 16] on button "Publish" at bounding box center [832, 16] width 72 height 27
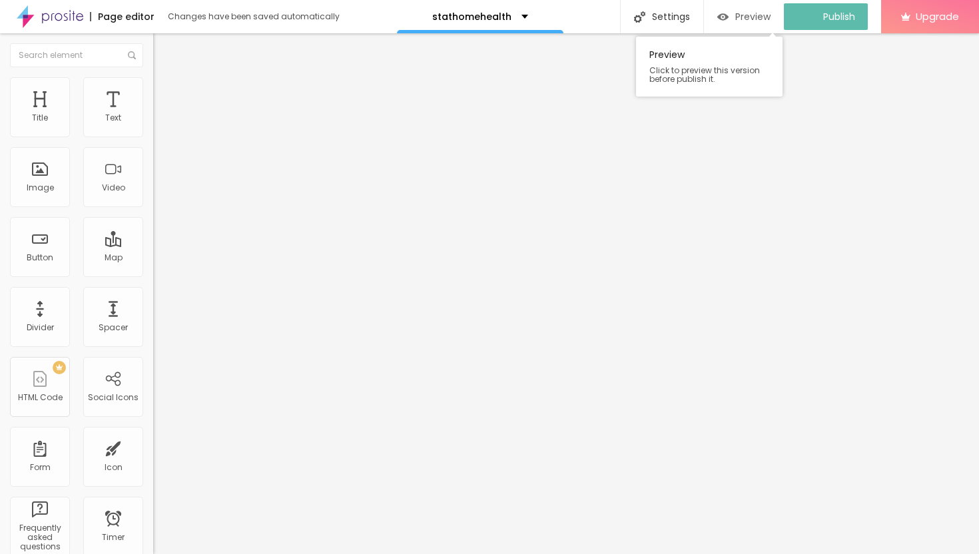
click at [751, 20] on span "Preview" at bounding box center [752, 16] width 35 height 11
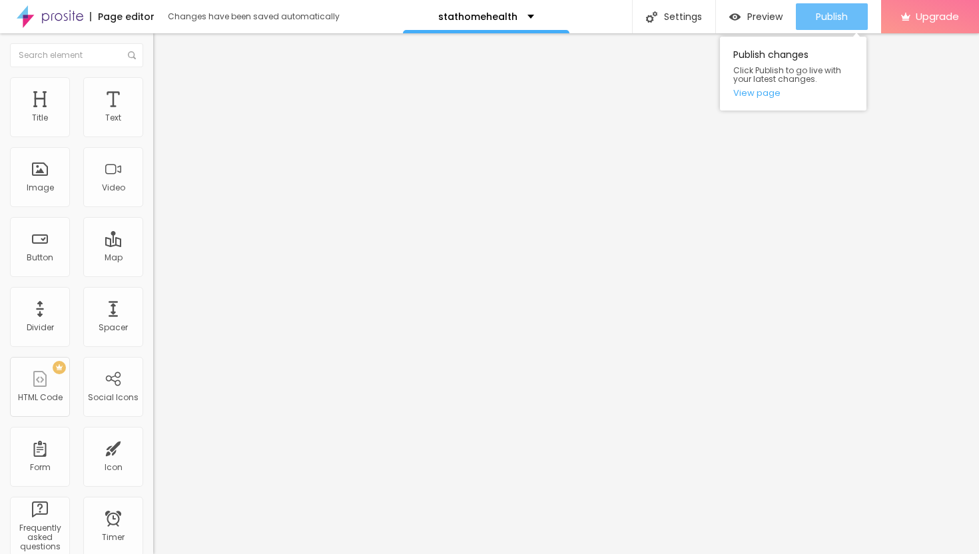
click at [834, 22] on span "Publish" at bounding box center [832, 16] width 32 height 11
click at [153, 115] on span "Heading 1" at bounding box center [185, 105] width 65 height 19
click at [829, 22] on span "Publish" at bounding box center [832, 16] width 32 height 11
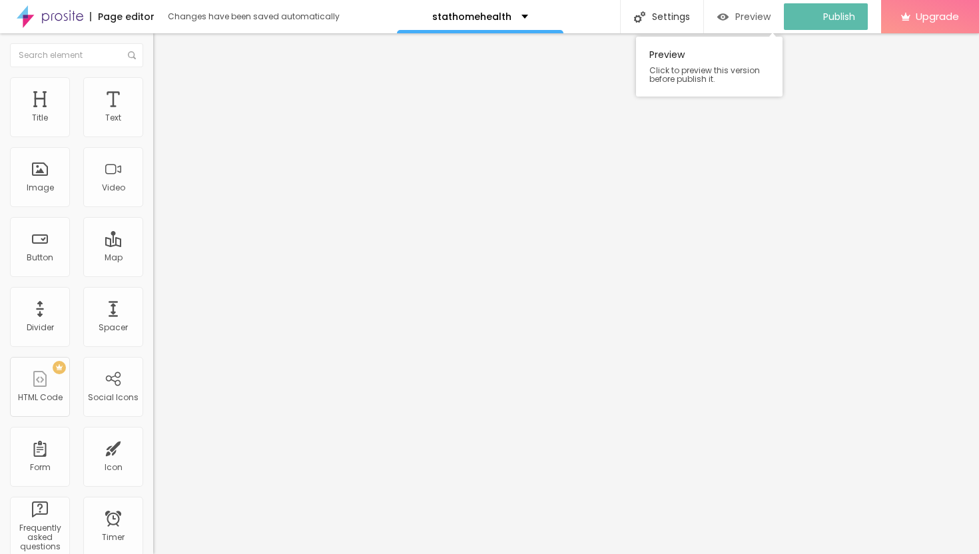
click at [742, 15] on div "Preview" at bounding box center [744, 16] width 53 height 11
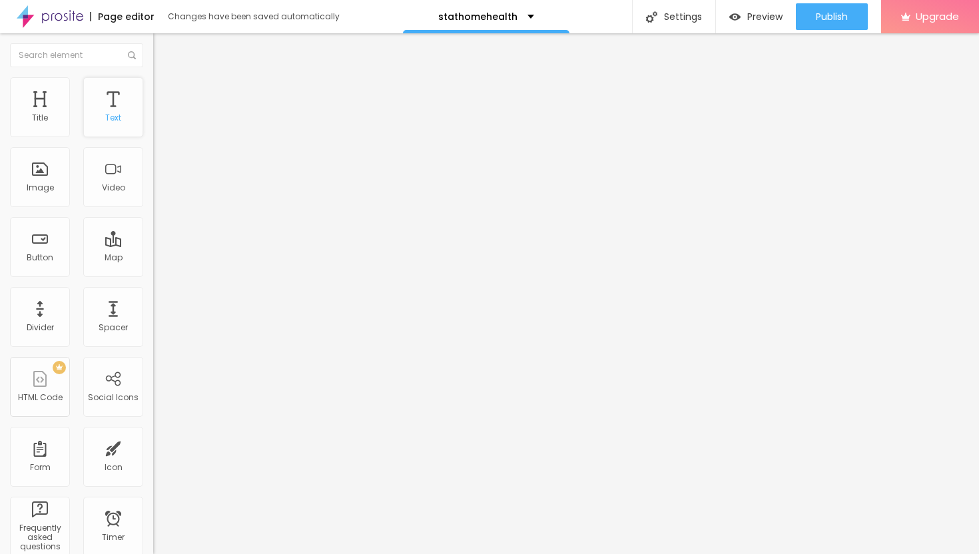
click at [113, 103] on div "Text" at bounding box center [113, 107] width 60 height 60
click at [115, 114] on div "Text" at bounding box center [113, 117] width 16 height 9
click at [811, 19] on button "Publish" at bounding box center [832, 16] width 72 height 27
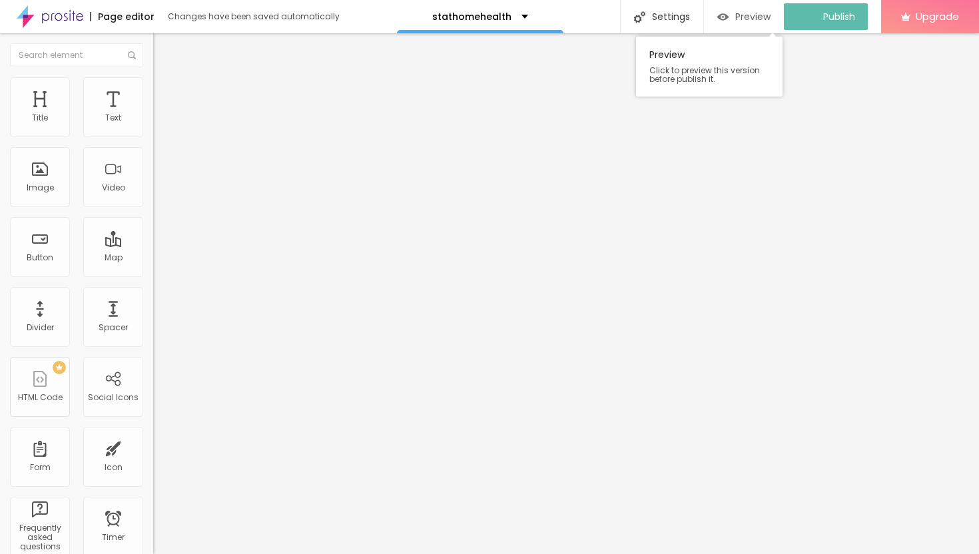
click at [755, 17] on span "Preview" at bounding box center [752, 16] width 35 height 11
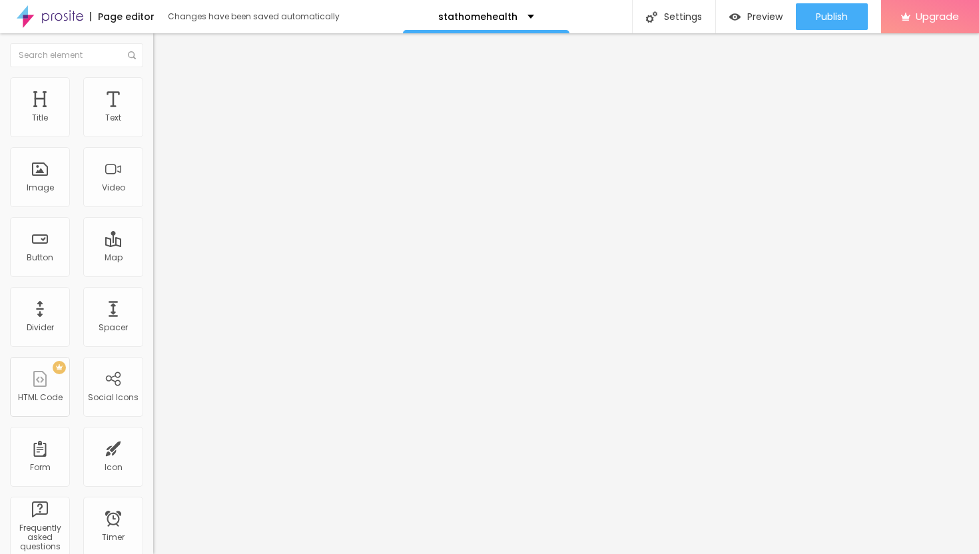
click at [153, 85] on img at bounding box center [159, 83] width 12 height 12
drag, startPoint x: 41, startPoint y: 127, endPoint x: 54, endPoint y: 129, distance: 13.5
click at [153, 245] on input "range" at bounding box center [196, 250] width 86 height 11
drag, startPoint x: 39, startPoint y: 155, endPoint x: 55, endPoint y: 157, distance: 16.9
click at [153, 434] on input "range" at bounding box center [196, 439] width 86 height 11
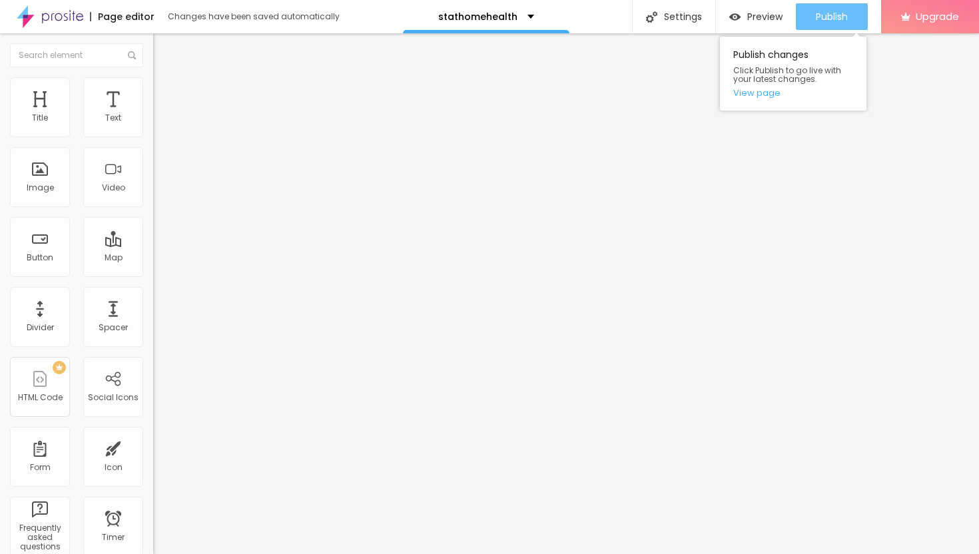
click at [819, 15] on span "Publish" at bounding box center [832, 16] width 32 height 11
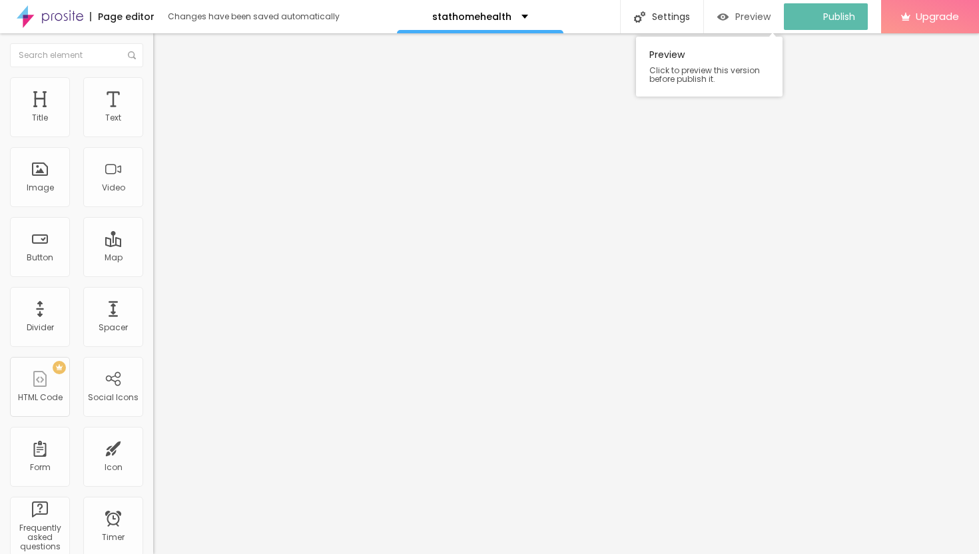
click at [746, 17] on span "Preview" at bounding box center [752, 16] width 35 height 11
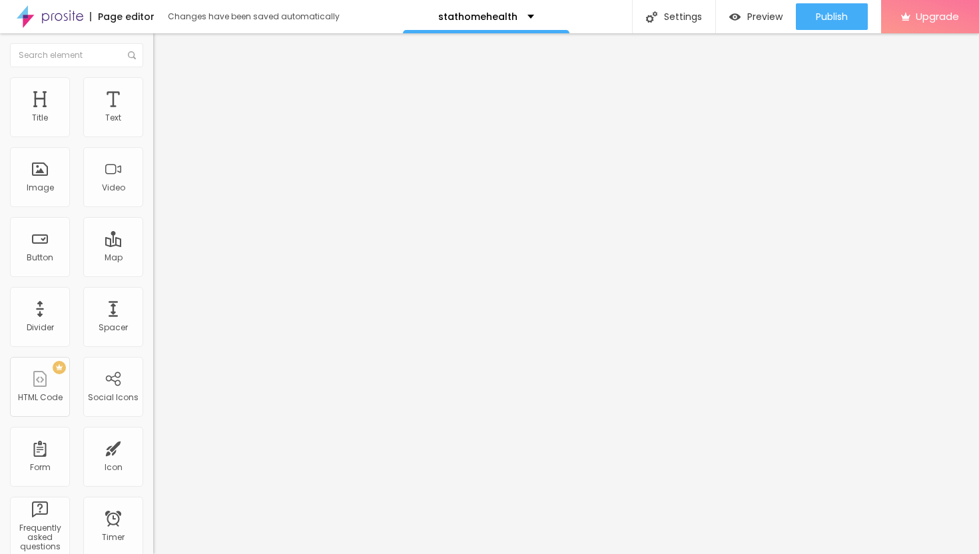
drag, startPoint x: 52, startPoint y: 127, endPoint x: 85, endPoint y: 133, distance: 33.2
click at [153, 245] on input "range" at bounding box center [196, 250] width 86 height 11
click at [153, 89] on li "Style" at bounding box center [229, 83] width 153 height 13
drag, startPoint x: 27, startPoint y: 140, endPoint x: 57, endPoint y: 147, distance: 30.9
click at [153, 137] on input "range" at bounding box center [196, 131] width 86 height 11
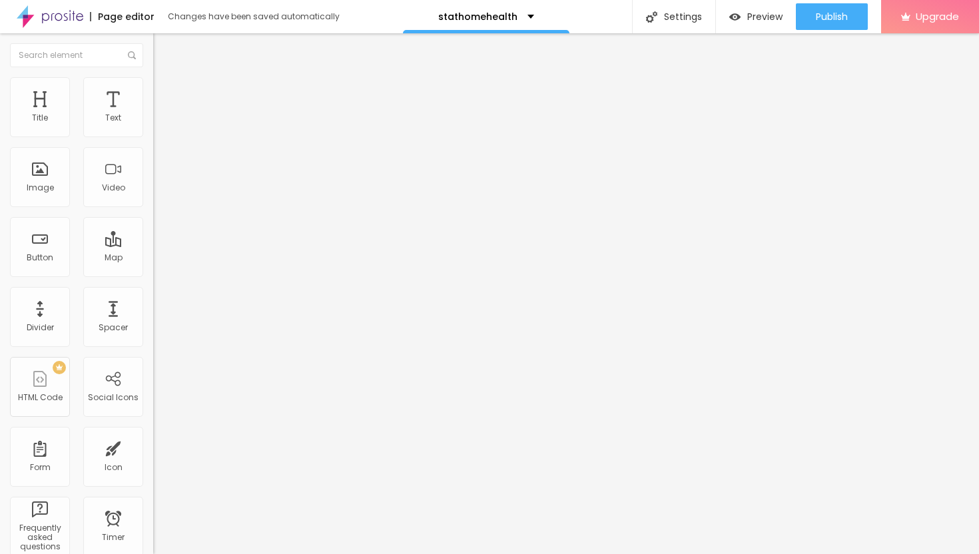
click at [153, 137] on input "range" at bounding box center [196, 131] width 86 height 11
click at [165, 92] on span "Advanced" at bounding box center [186, 86] width 43 height 11
click at [153, 77] on li "Style" at bounding box center [229, 70] width 153 height 13
click at [159, 124] on icon "button" at bounding box center [163, 120] width 8 height 8
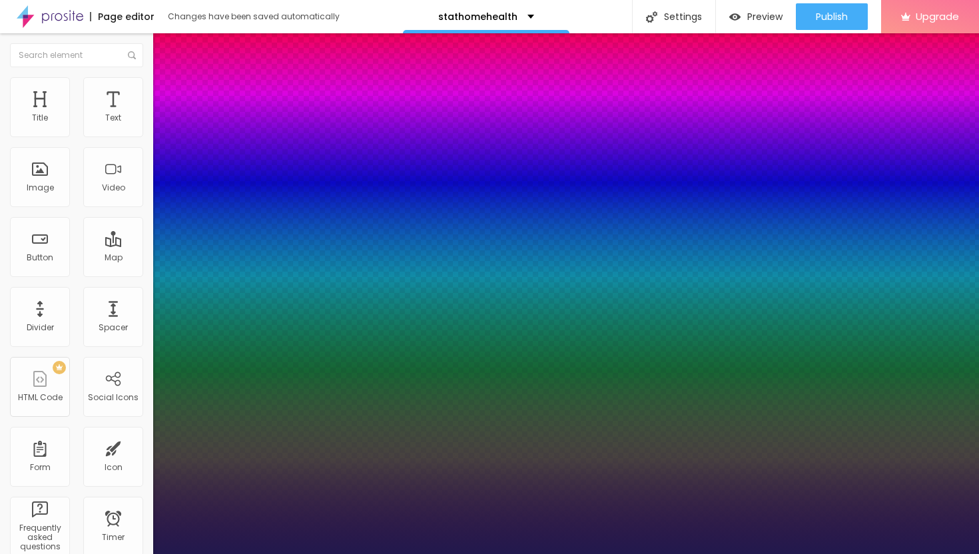
drag, startPoint x: 171, startPoint y: 255, endPoint x: 181, endPoint y: 253, distance: 9.5
drag, startPoint x: 177, startPoint y: 227, endPoint x: 185, endPoint y: 229, distance: 8.8
click at [718, 554] on div at bounding box center [489, 554] width 979 height 0
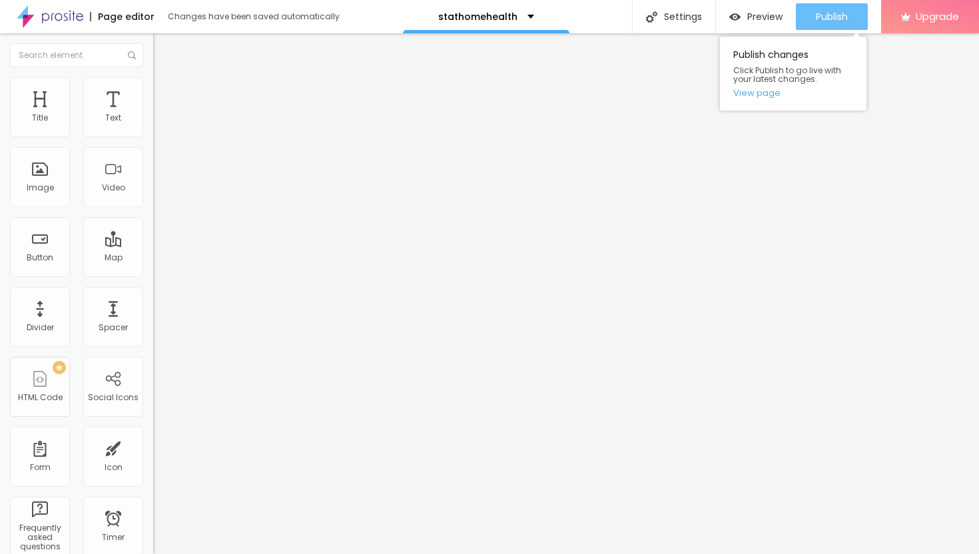
click at [825, 17] on span "Publish" at bounding box center [832, 16] width 32 height 11
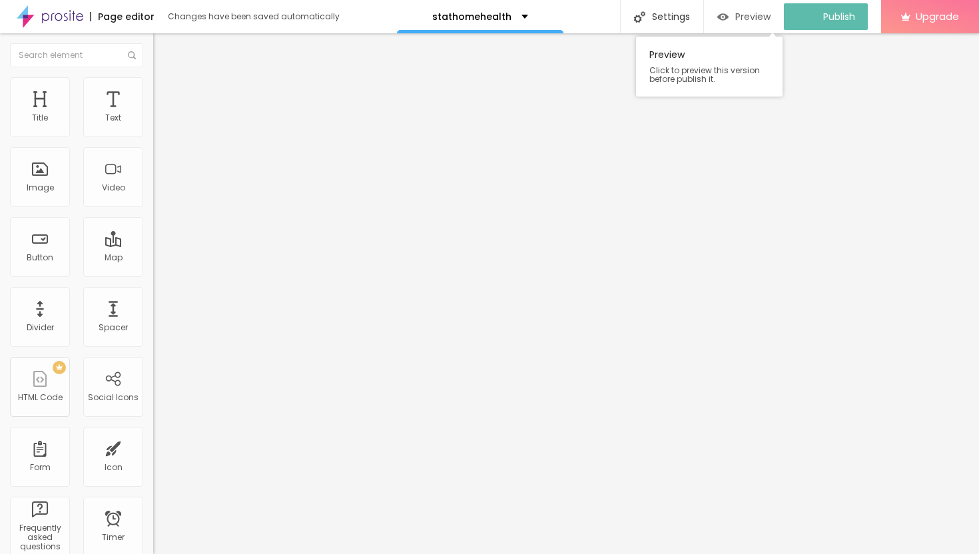
click at [753, 15] on span "Preview" at bounding box center [752, 16] width 35 height 11
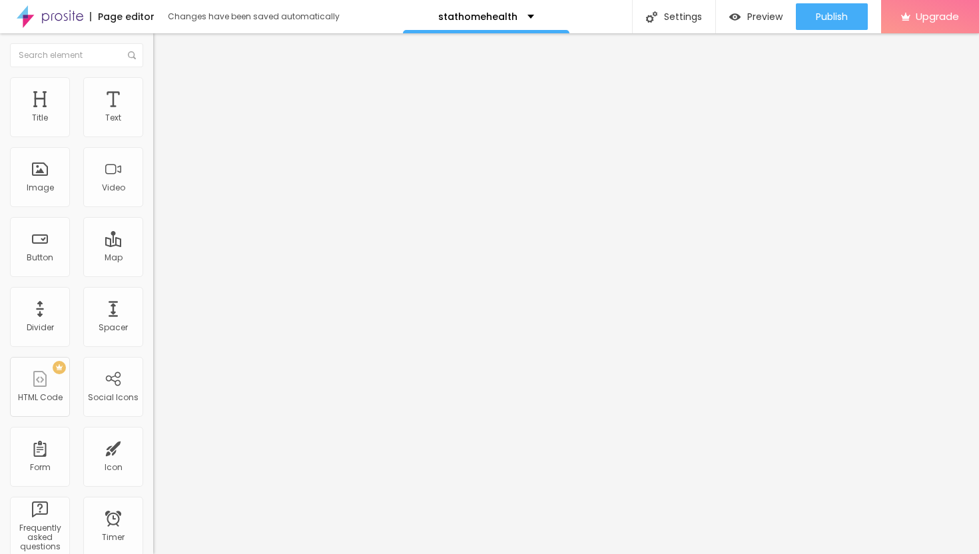
click at [153, 128] on button "button" at bounding box center [162, 121] width 19 height 14
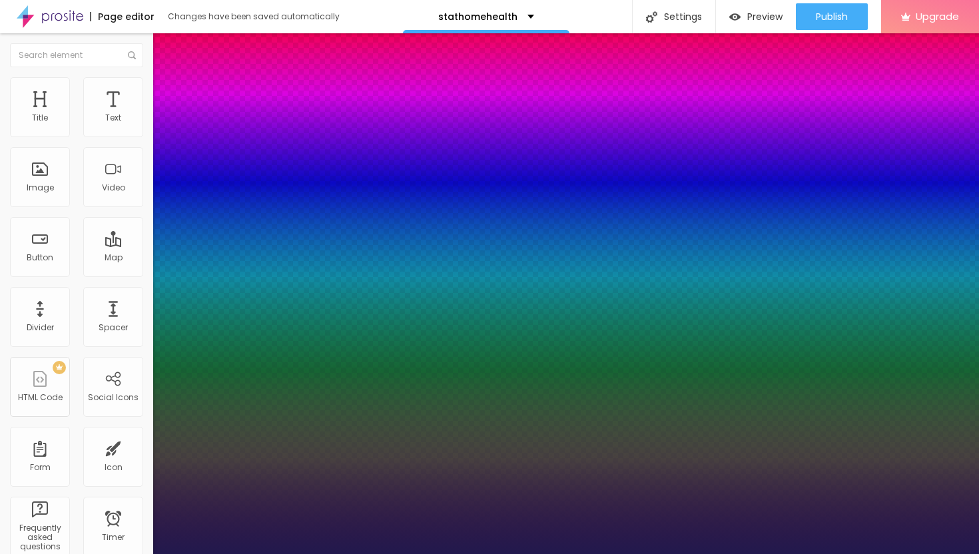
click at [585, 554] on div at bounding box center [489, 554] width 979 height 0
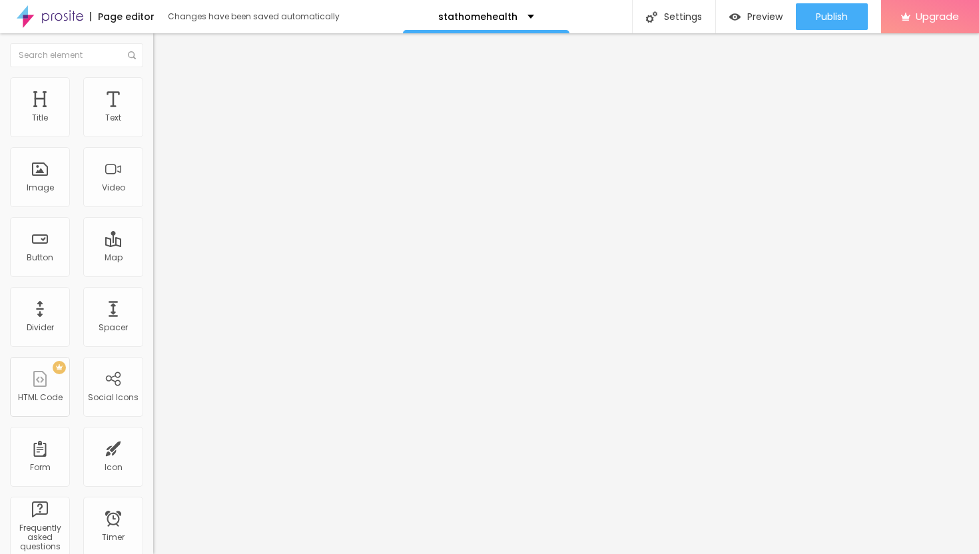
click at [163, 49] on div "Edit Text" at bounding box center [193, 48] width 61 height 11
click at [163, 47] on img "button" at bounding box center [168, 48] width 11 height 11
click at [163, 53] on img "button" at bounding box center [168, 48] width 11 height 11
click at [153, 87] on li "Style" at bounding box center [229, 83] width 153 height 13
click at [153, 137] on input "range" at bounding box center [196, 131] width 86 height 11
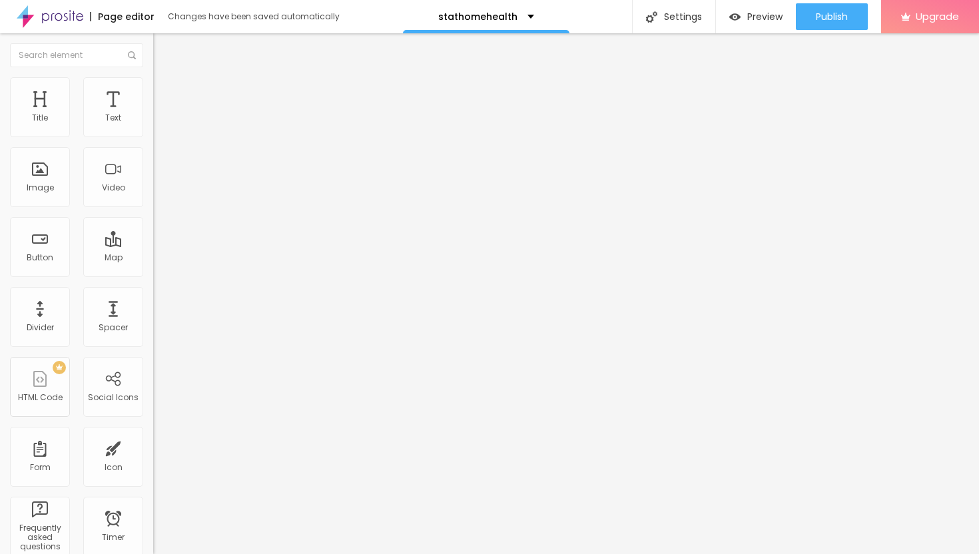
click at [153, 91] on li "Advanced" at bounding box center [229, 97] width 153 height 13
drag, startPoint x: 41, startPoint y: 129, endPoint x: 53, endPoint y: 135, distance: 14.3
click at [153, 258] on input "range" at bounding box center [196, 263] width 86 height 11
click at [165, 91] on span "Style" at bounding box center [174, 86] width 19 height 11
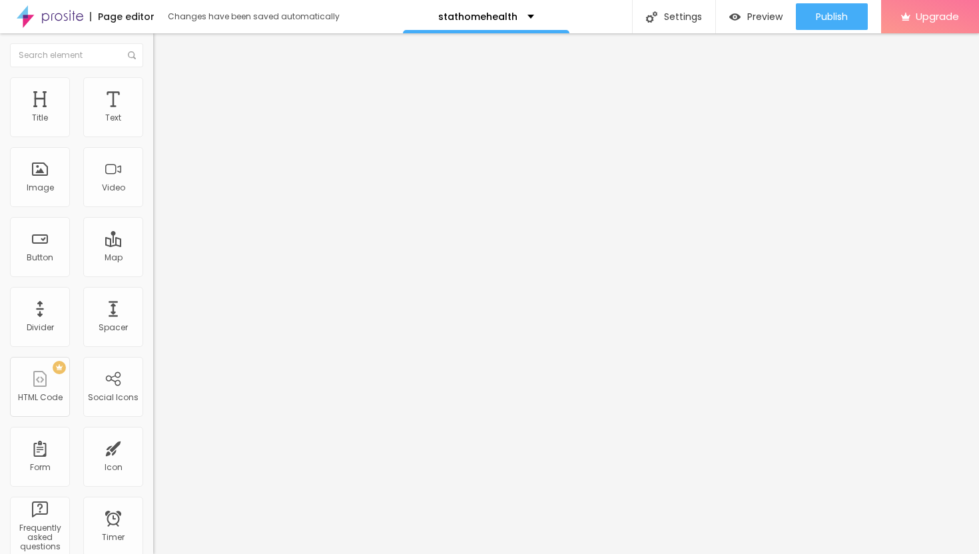
click at [153, 137] on input "range" at bounding box center [196, 131] width 86 height 11
click at [843, 9] on div "Publish" at bounding box center [832, 16] width 32 height 27
